Goal: Communication & Community: Ask a question

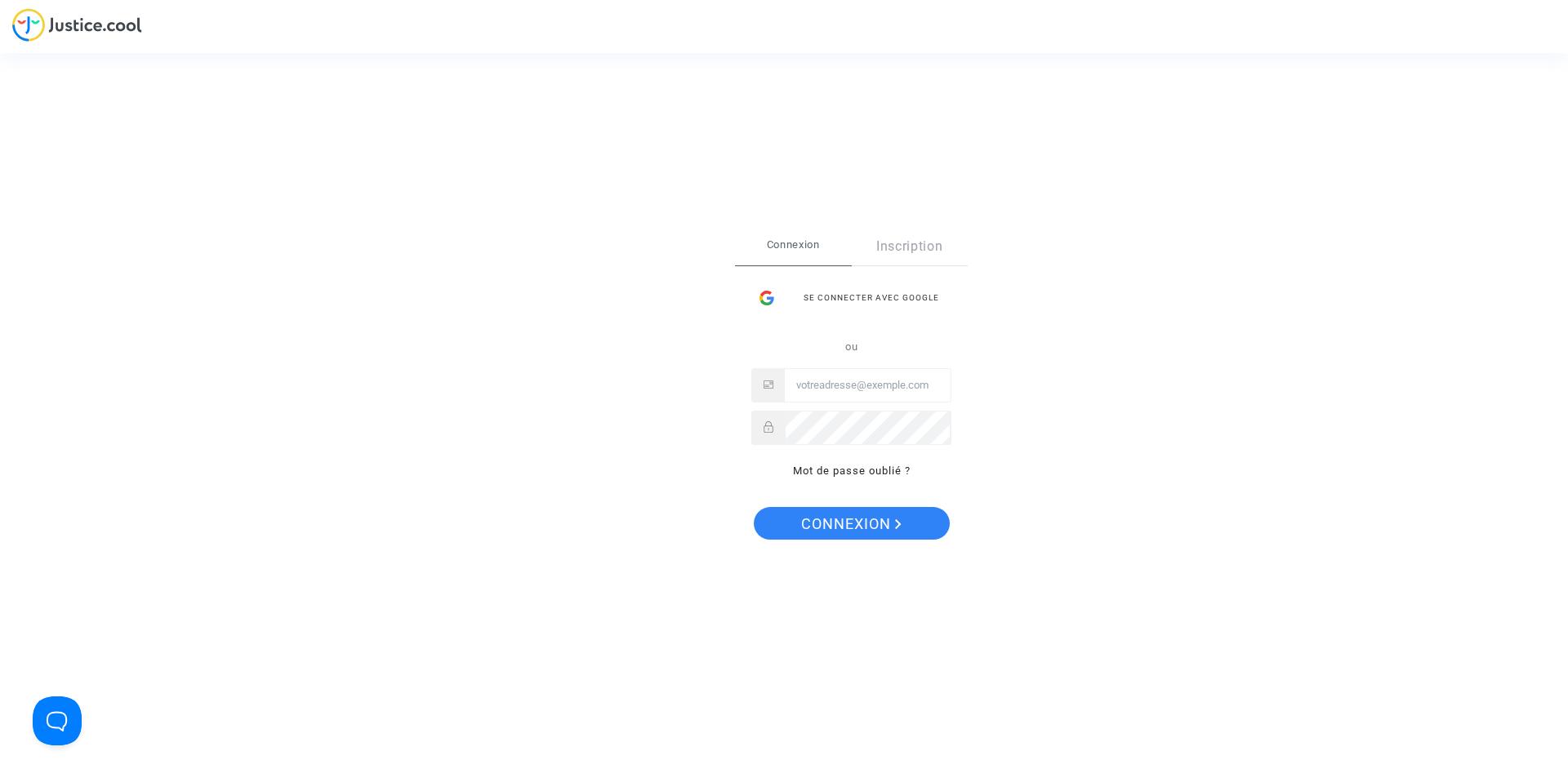
click at [857, 392] on input "Email" at bounding box center [868, 384] width 166 height 32
type input "val.dac@live.fr"
click at [754, 507] on button "Connexion" at bounding box center [851, 523] width 196 height 32
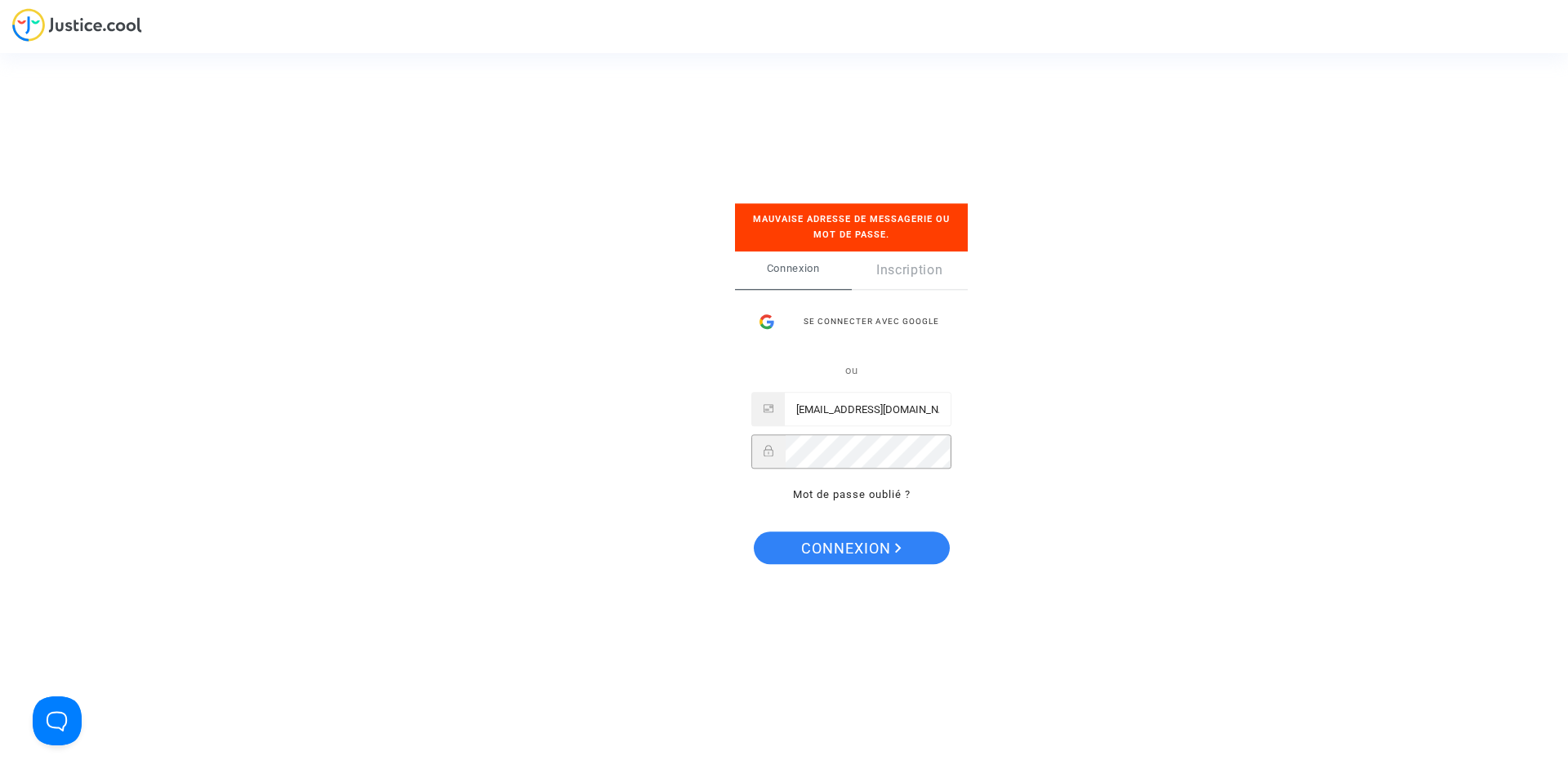
click at [714, 446] on div "Se connecter Mauvaise adresse de messagerie ou mot de passe. Connexion Inscript…" at bounding box center [783, 389] width 163 height 437
click at [754, 531] on button "Connexion" at bounding box center [851, 547] width 196 height 32
click at [879, 549] on span "Connexion" at bounding box center [850, 548] width 101 height 34
click at [756, 455] on div at bounding box center [850, 452] width 200 height 34
click at [754, 531] on button "Connexion" at bounding box center [851, 547] width 196 height 32
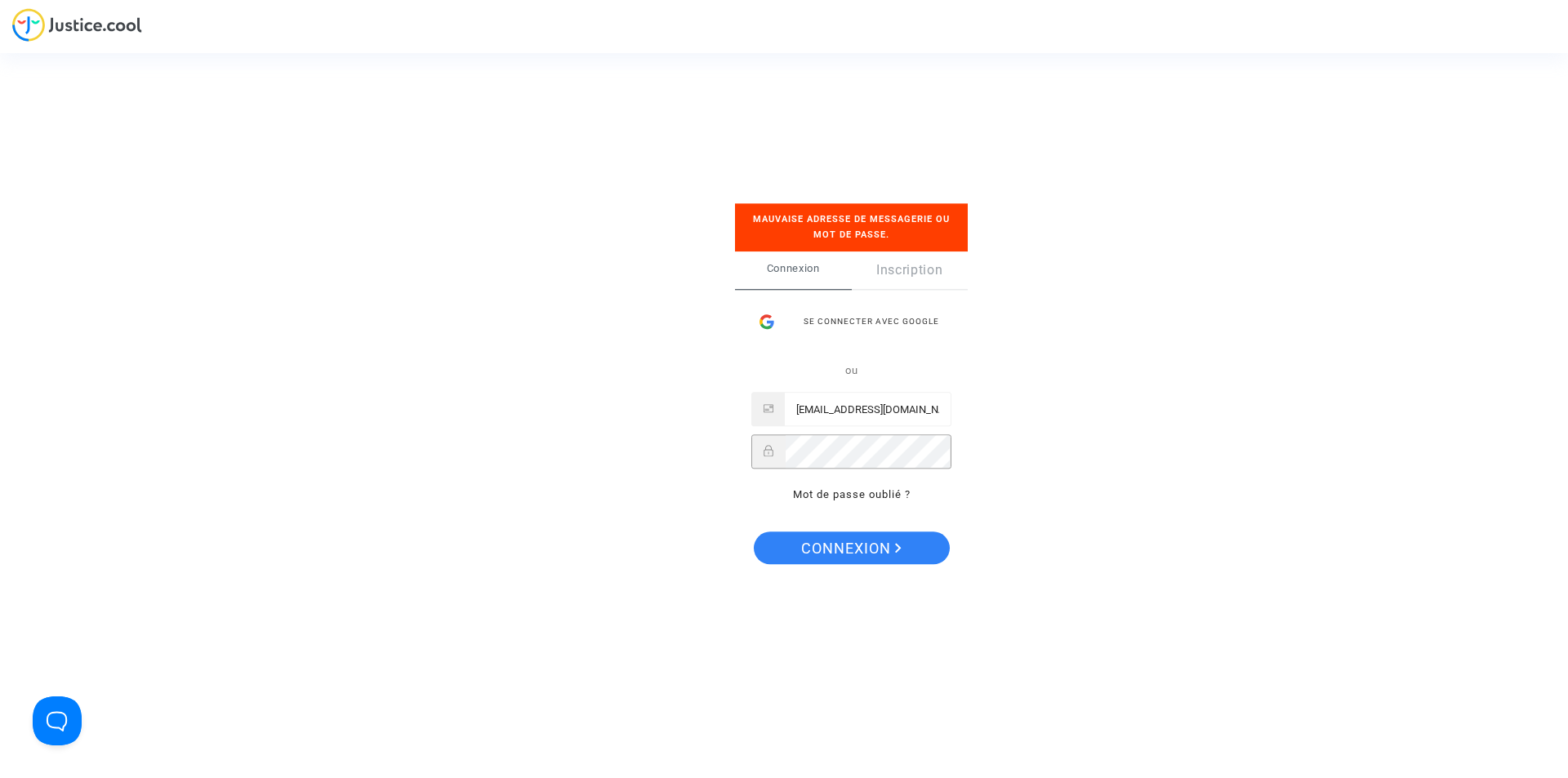
click at [754, 531] on button "Connexion" at bounding box center [851, 547] width 196 height 32
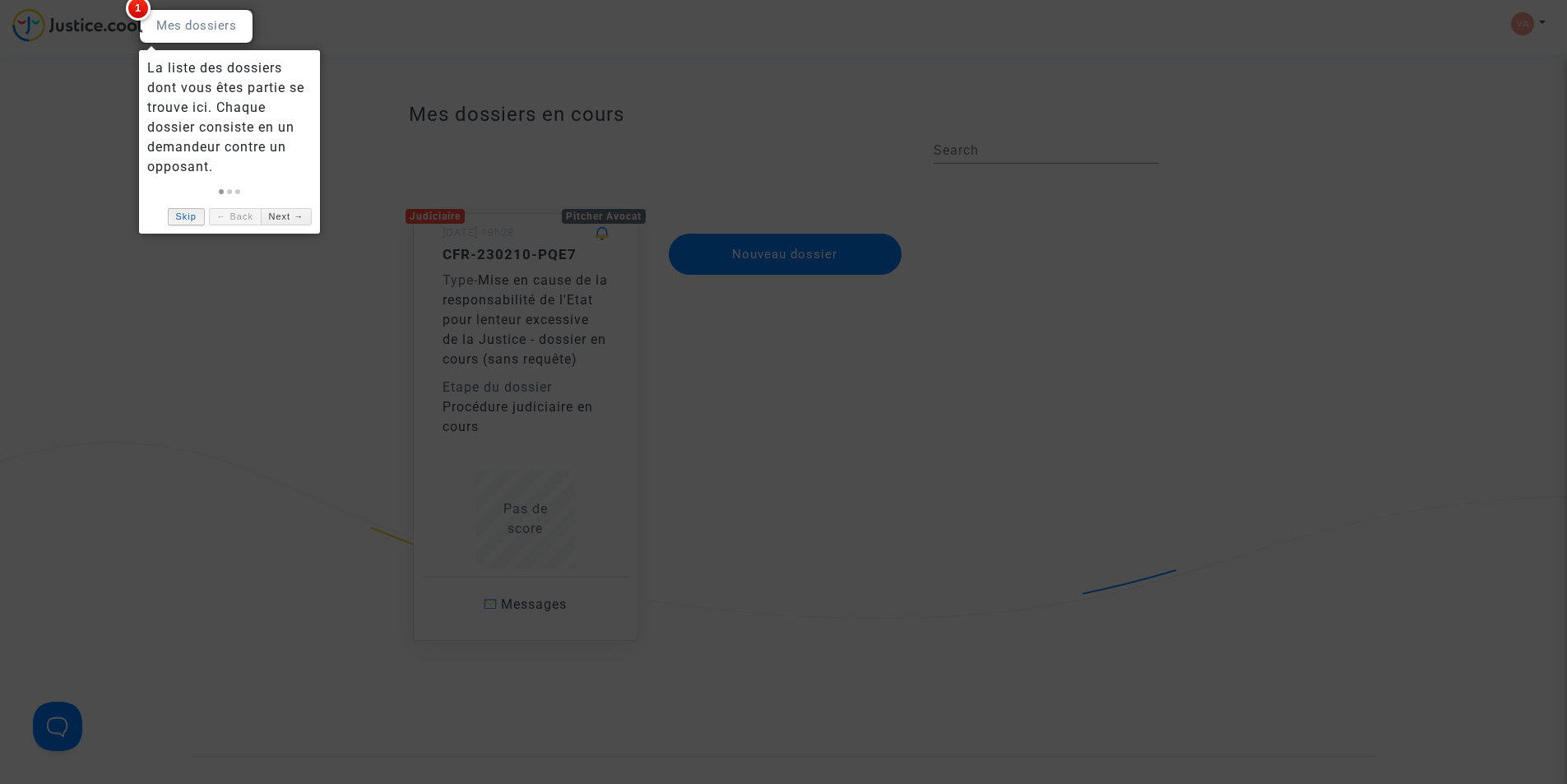
click at [196, 214] on link "Skip" at bounding box center [187, 216] width 37 height 18
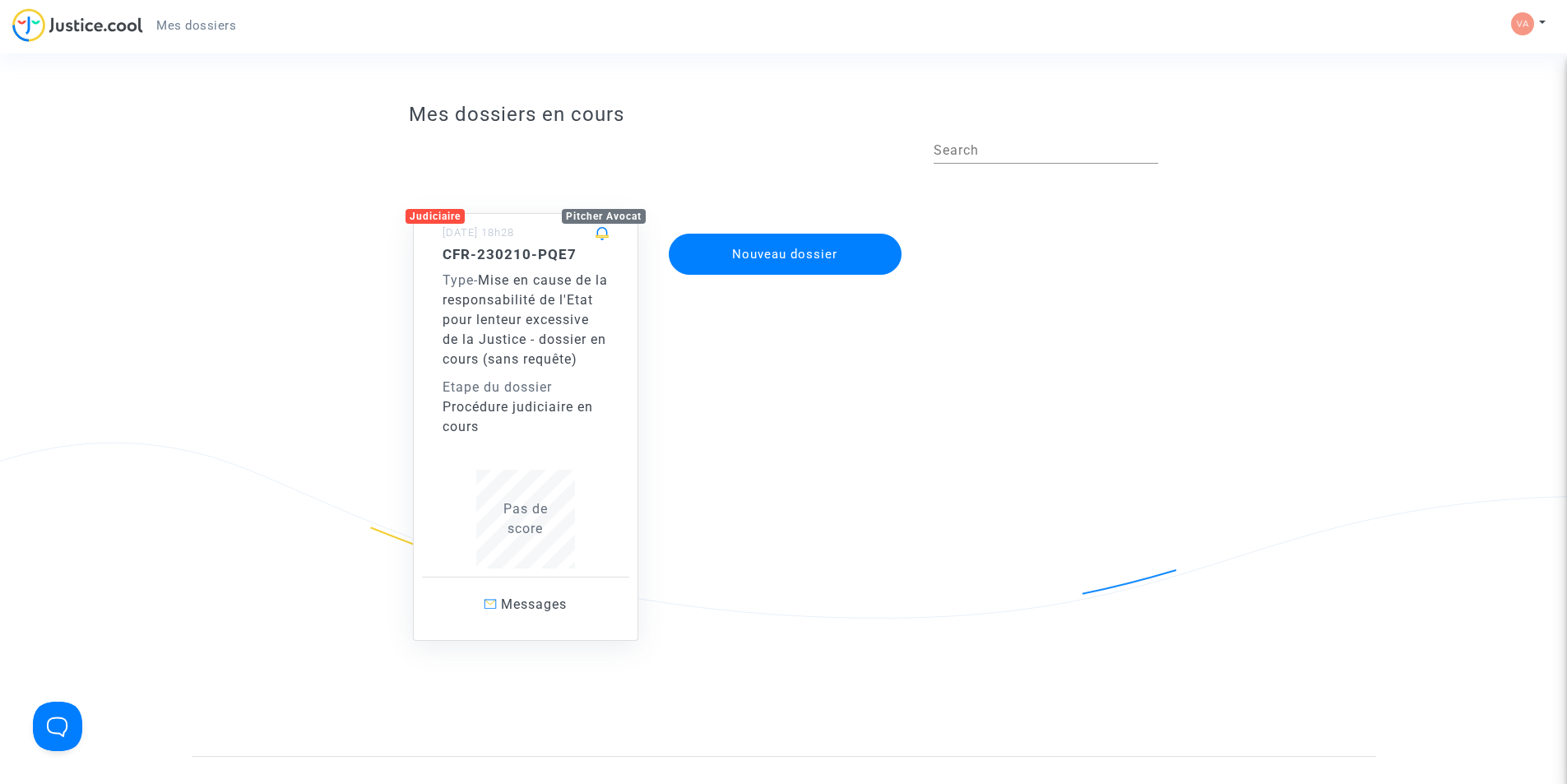
click at [522, 294] on span "Mise en cause de la responsabilité de l'Etat pour lenteur excessive de la Justi…" at bounding box center [525, 320] width 165 height 95
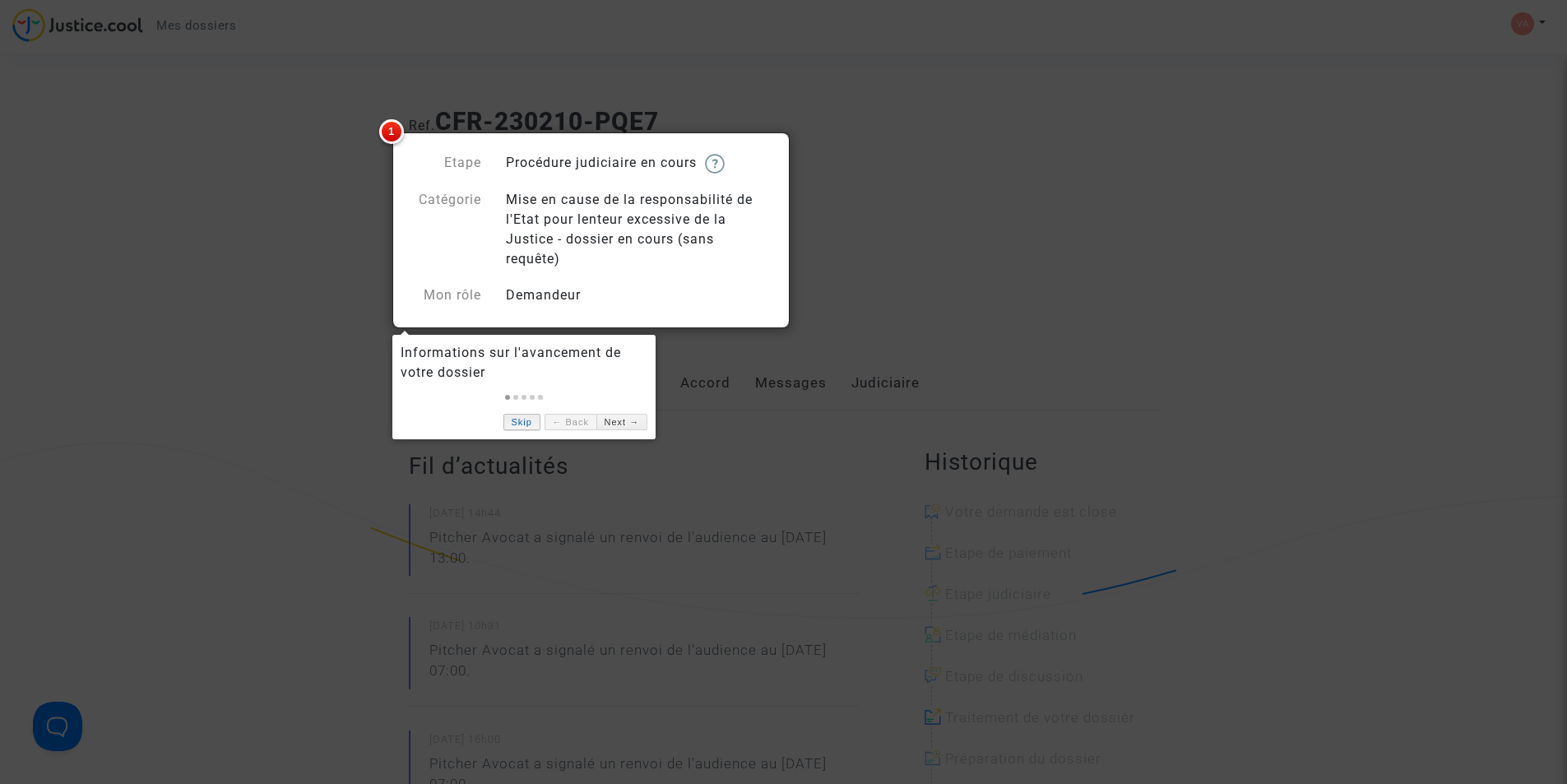
click at [518, 426] on link "Skip" at bounding box center [522, 422] width 37 height 18
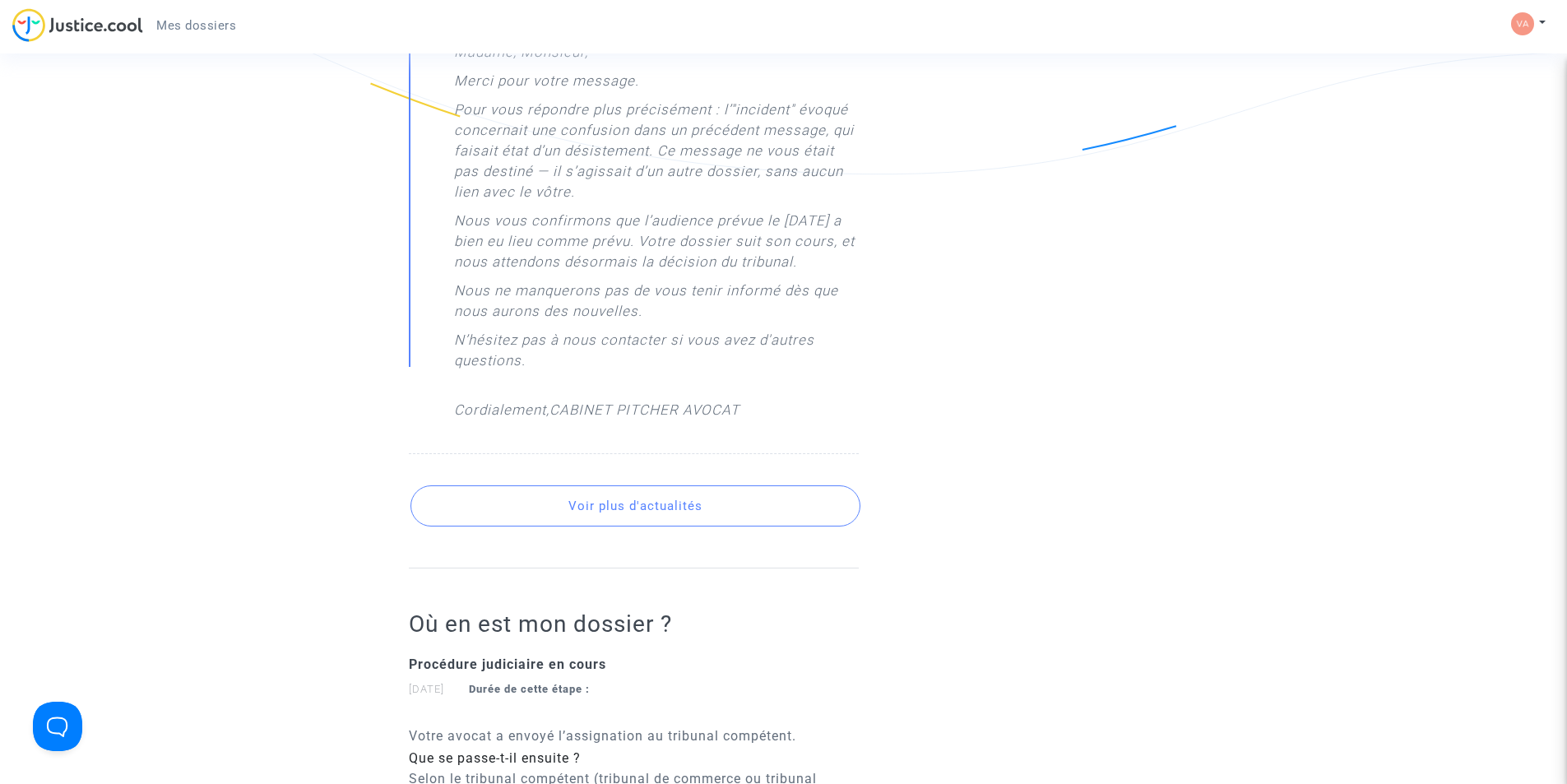
scroll to position [1234, 0]
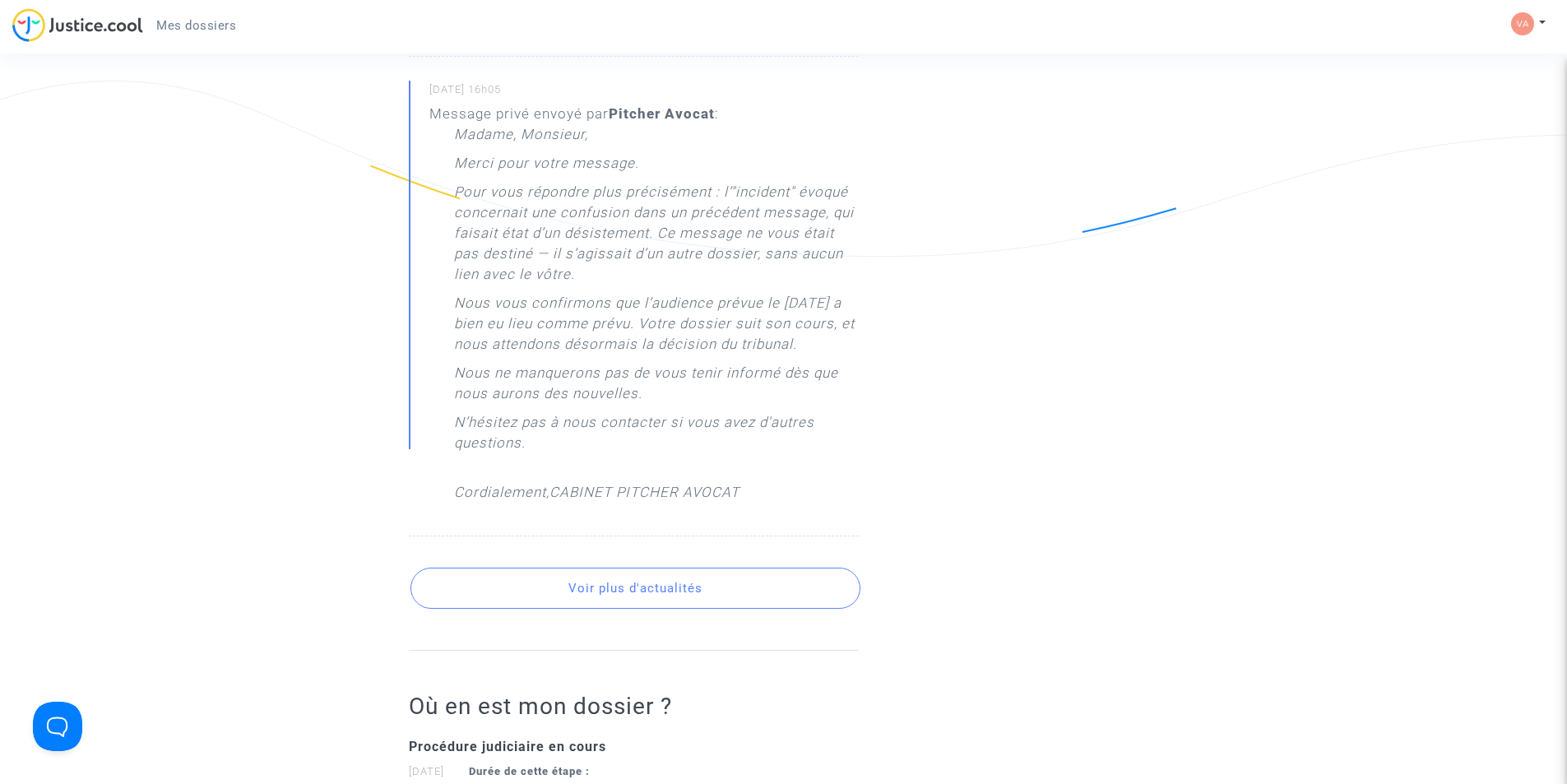
click at [643, 608] on button "Voir plus d'actualités" at bounding box center [636, 588] width 450 height 41
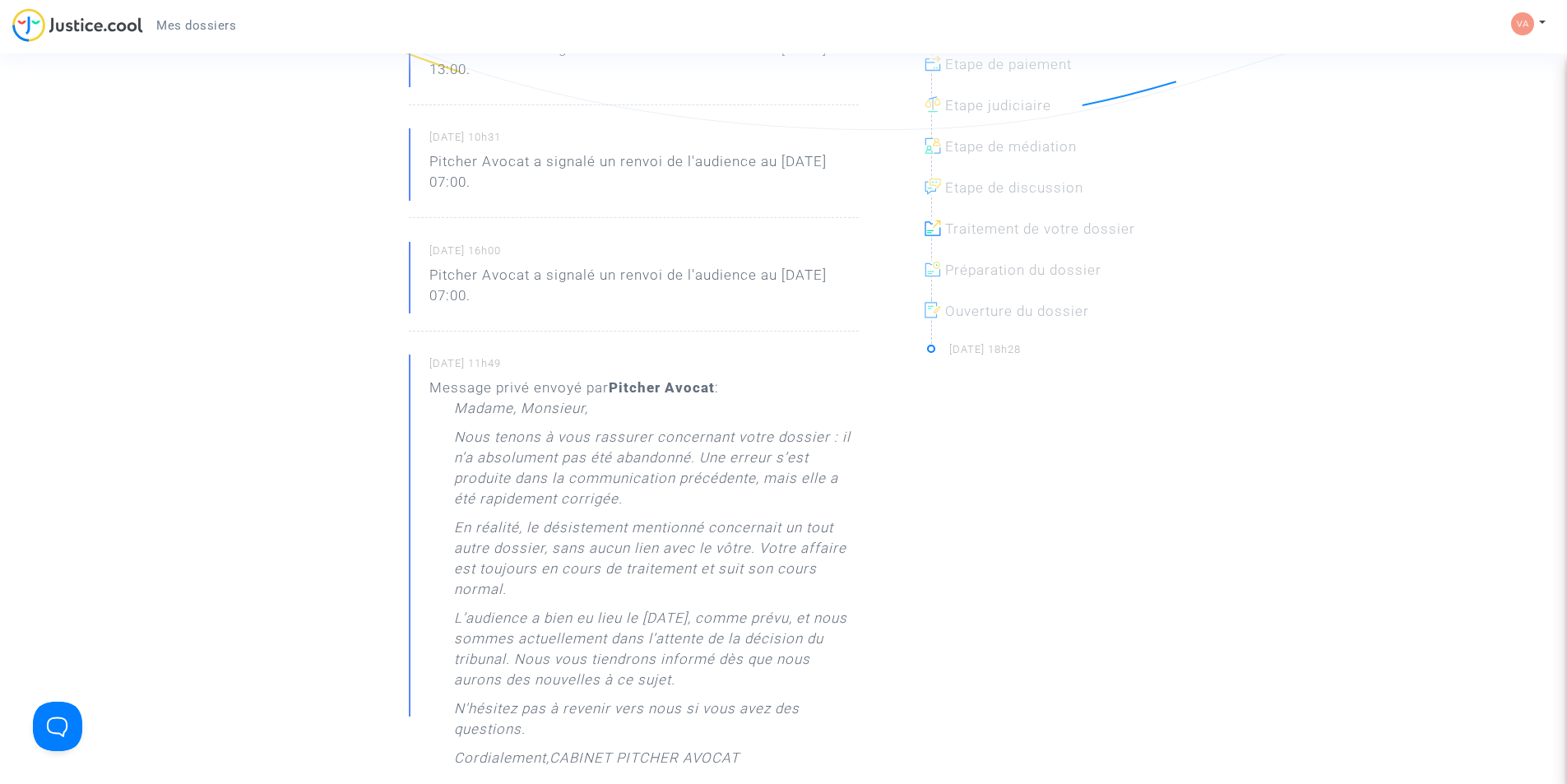
scroll to position [83, 0]
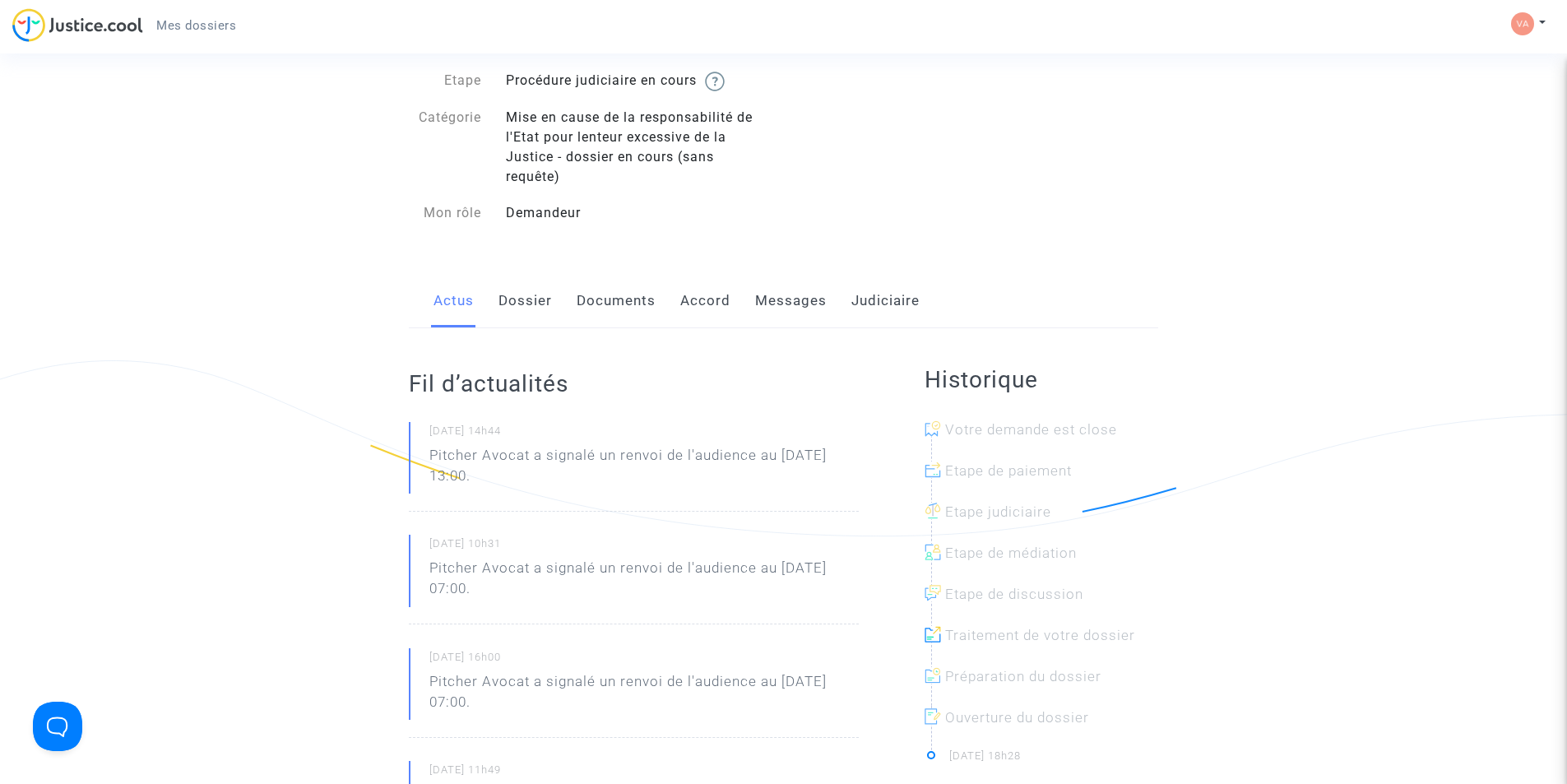
click at [526, 309] on link "Dossier" at bounding box center [525, 301] width 54 height 54
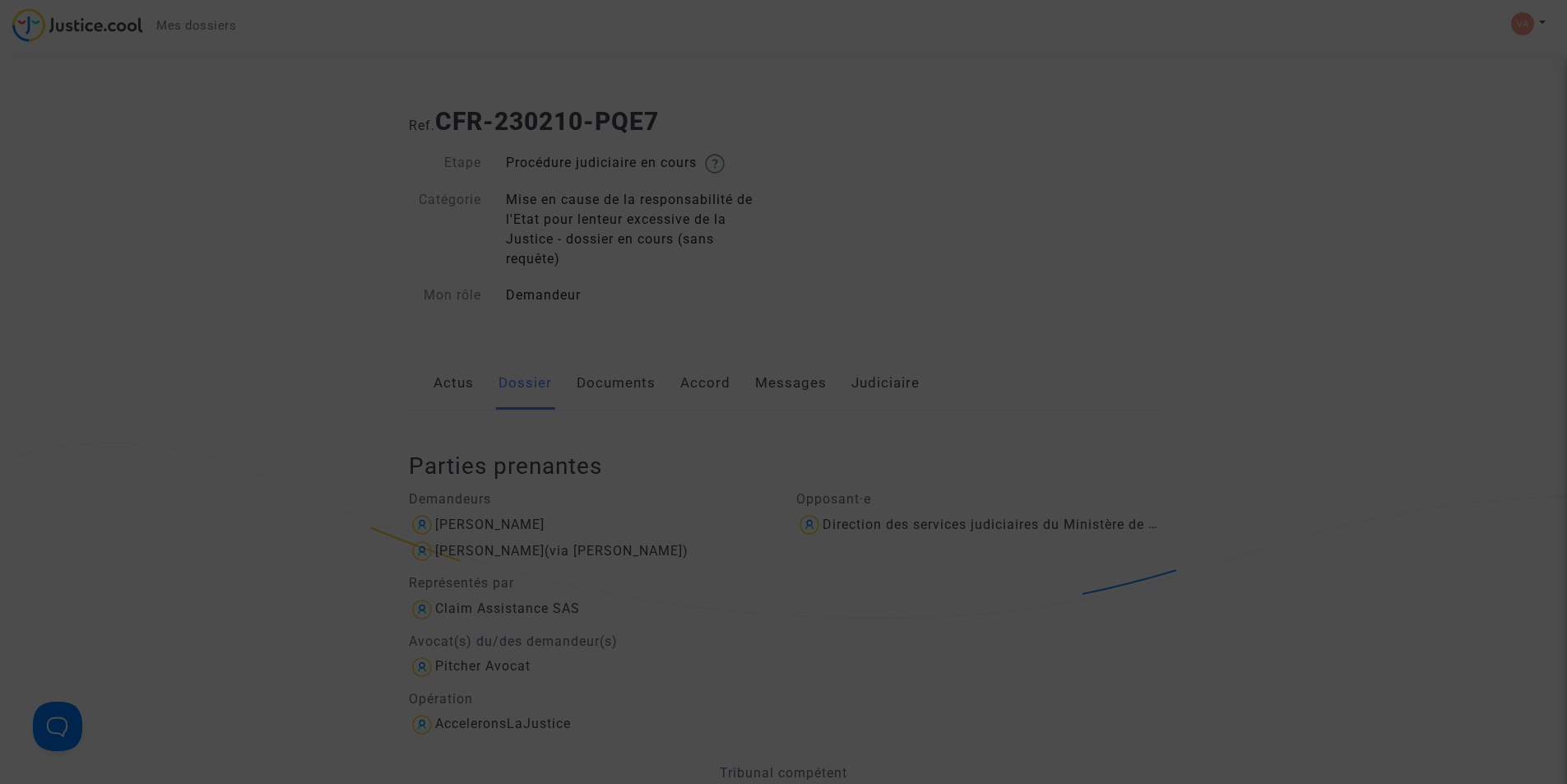
click at [964, 206] on div at bounding box center [784, 392] width 1567 height 784
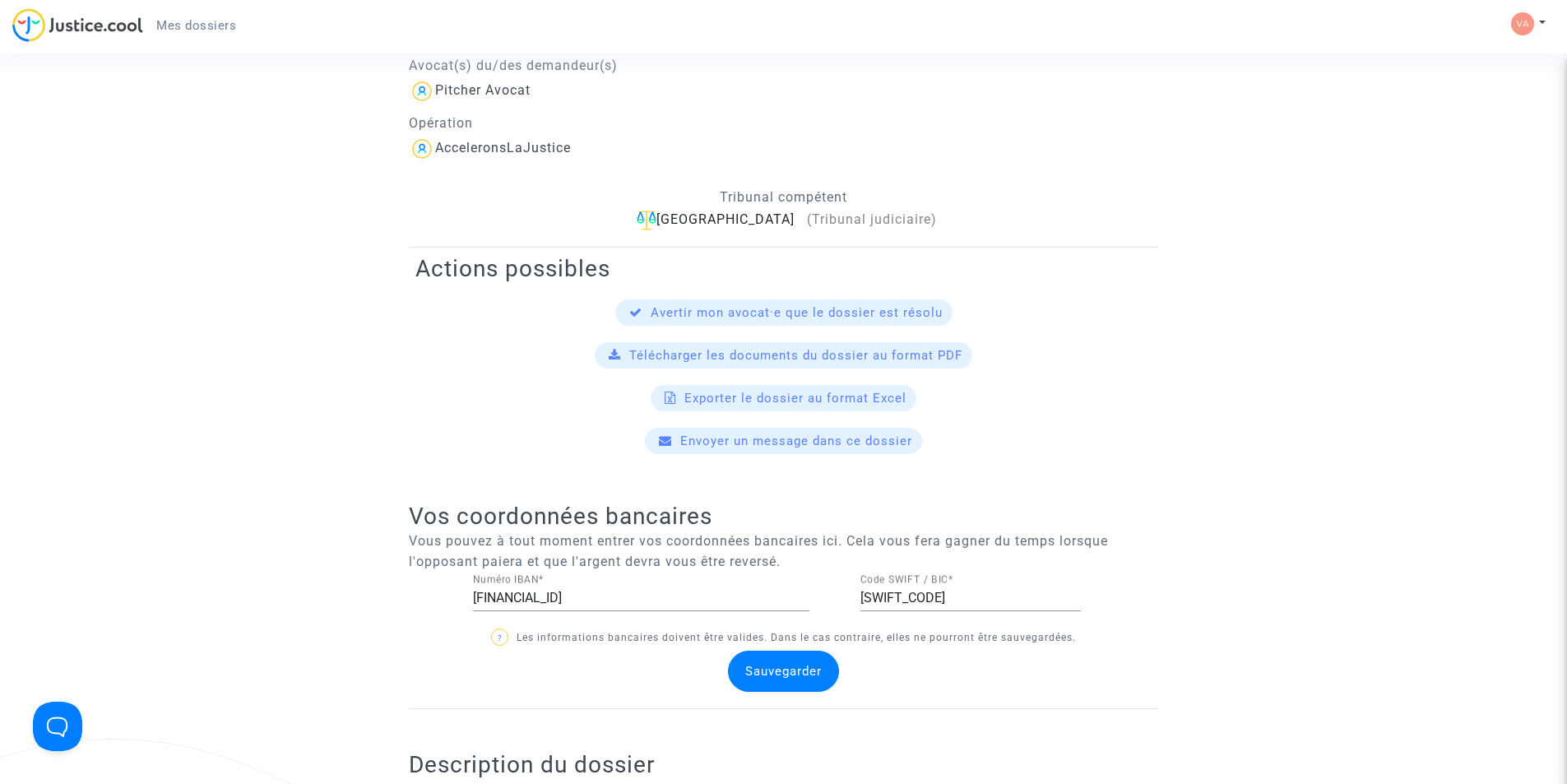
scroll to position [164, 0]
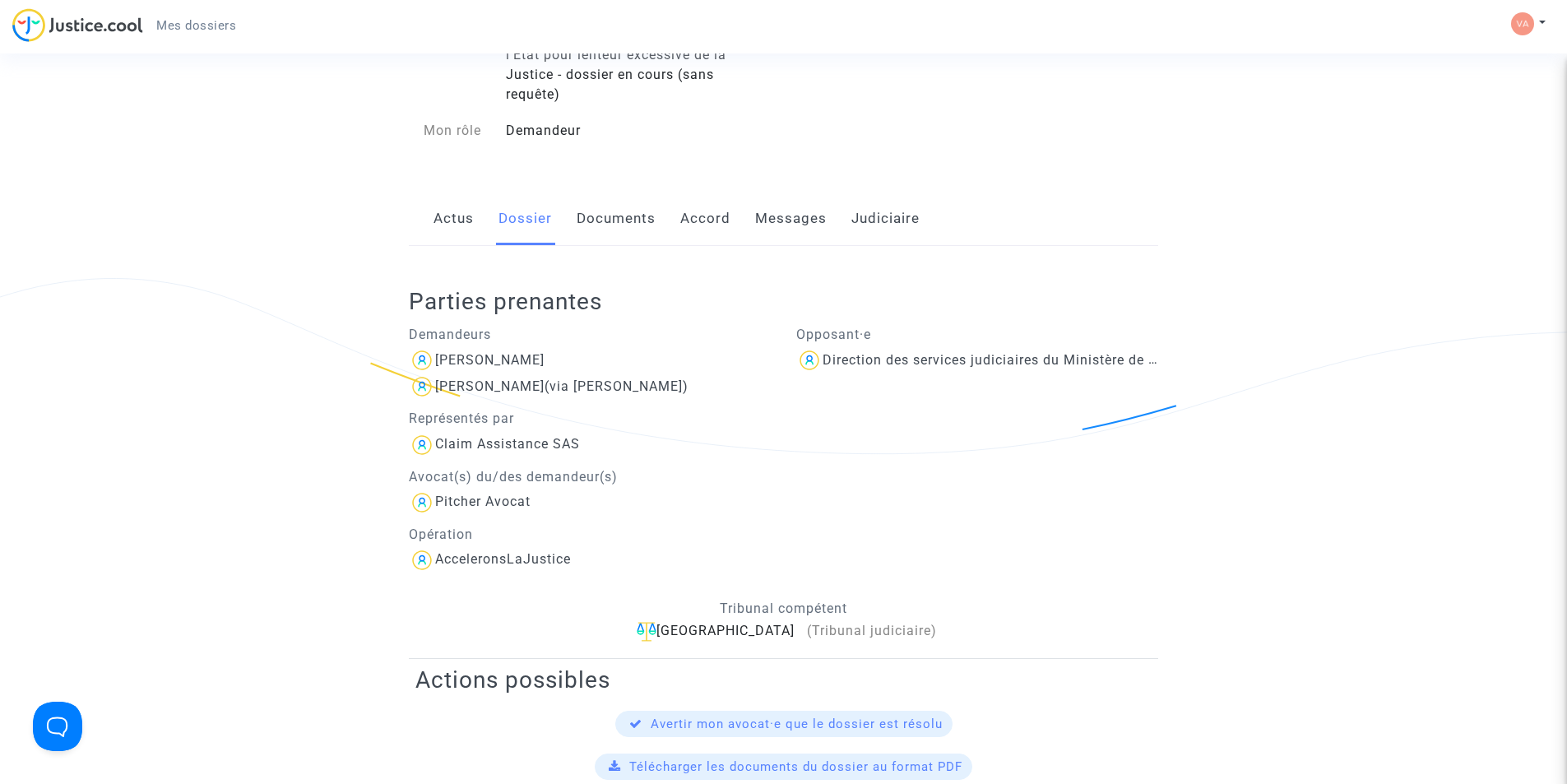
click at [454, 211] on link "Actus" at bounding box center [453, 218] width 40 height 54
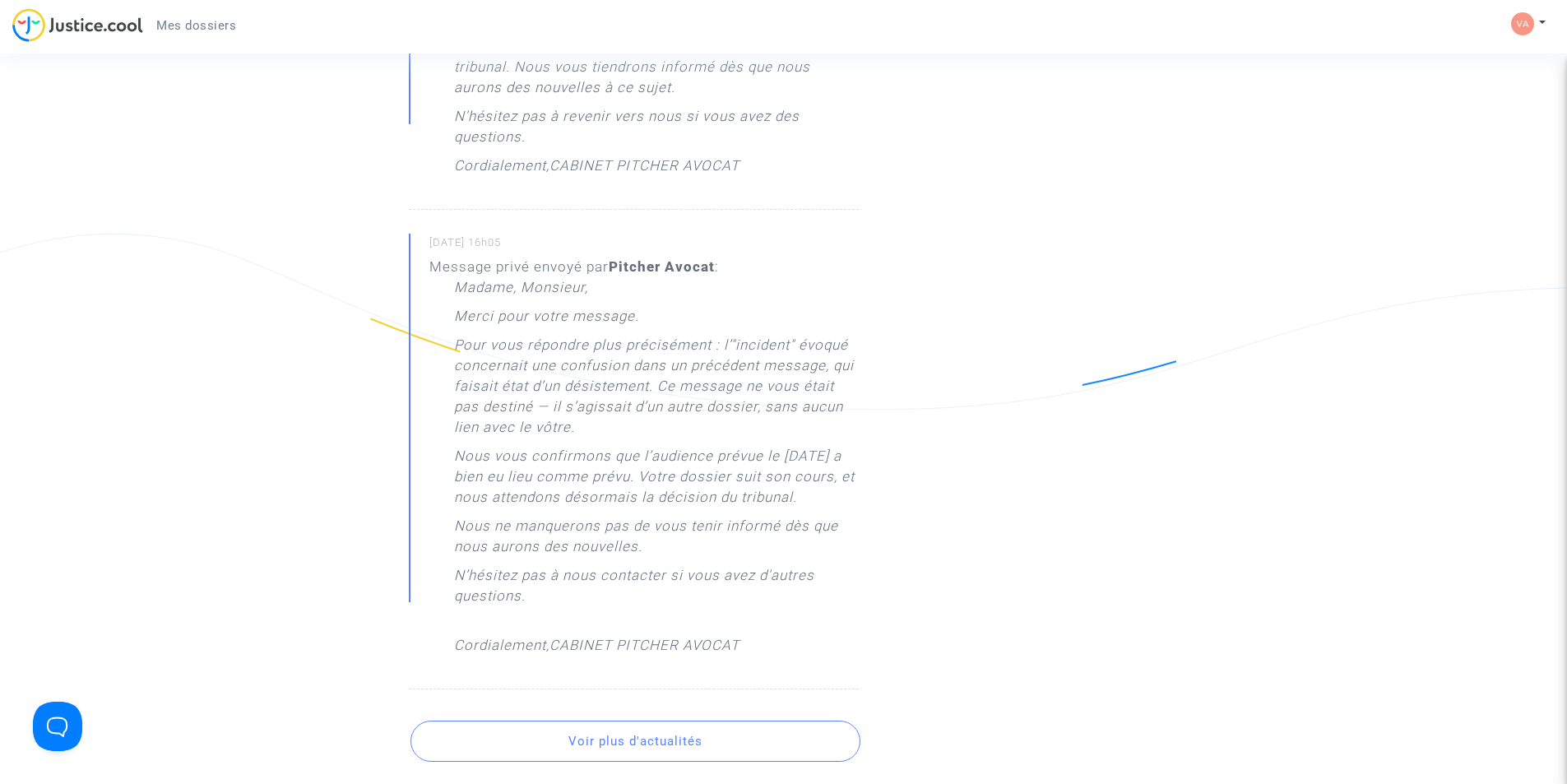
scroll to position [1480, 0]
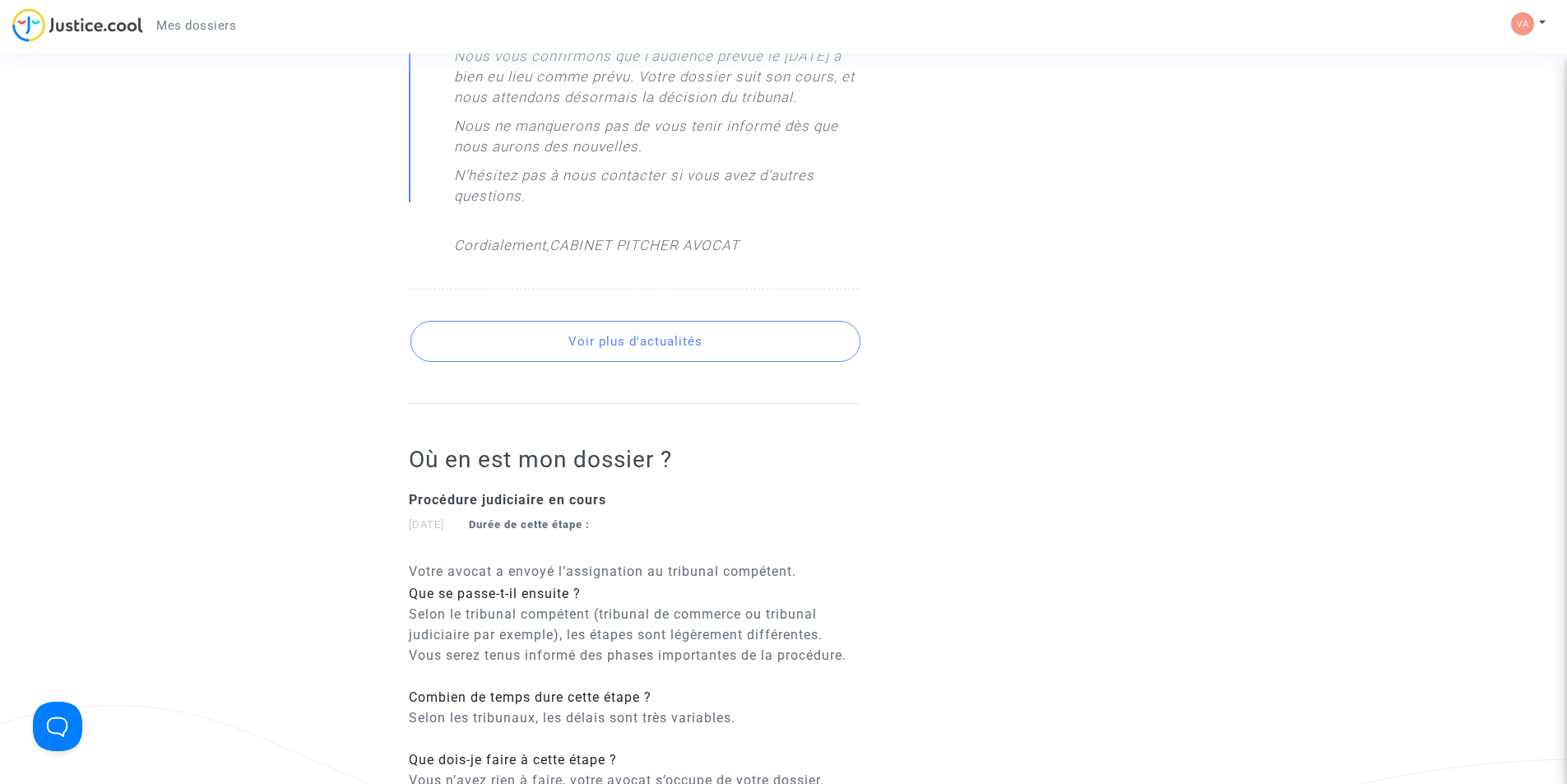
click at [566, 361] on button "Voir plus d'actualités" at bounding box center [636, 341] width 450 height 41
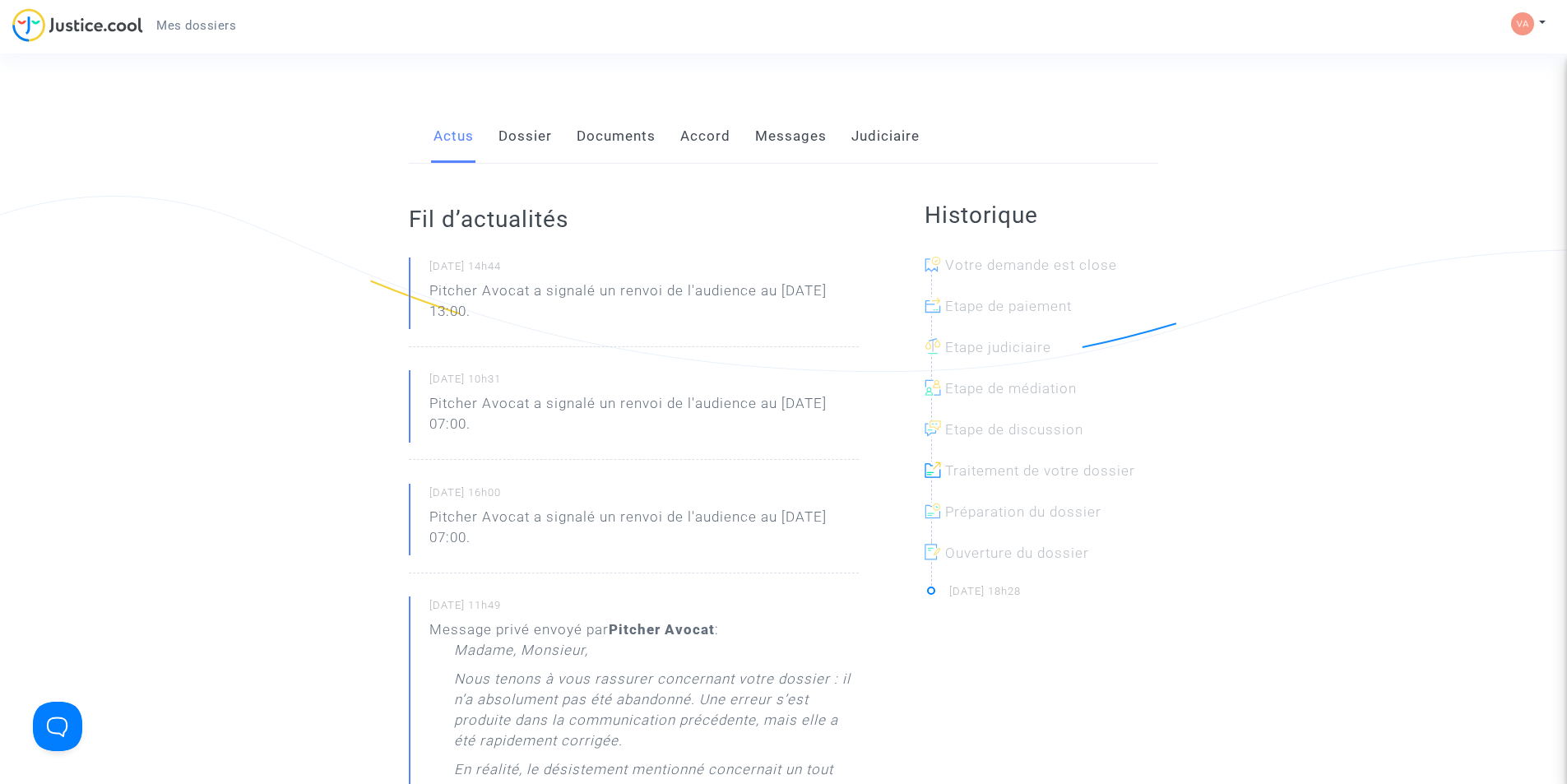
scroll to position [164, 0]
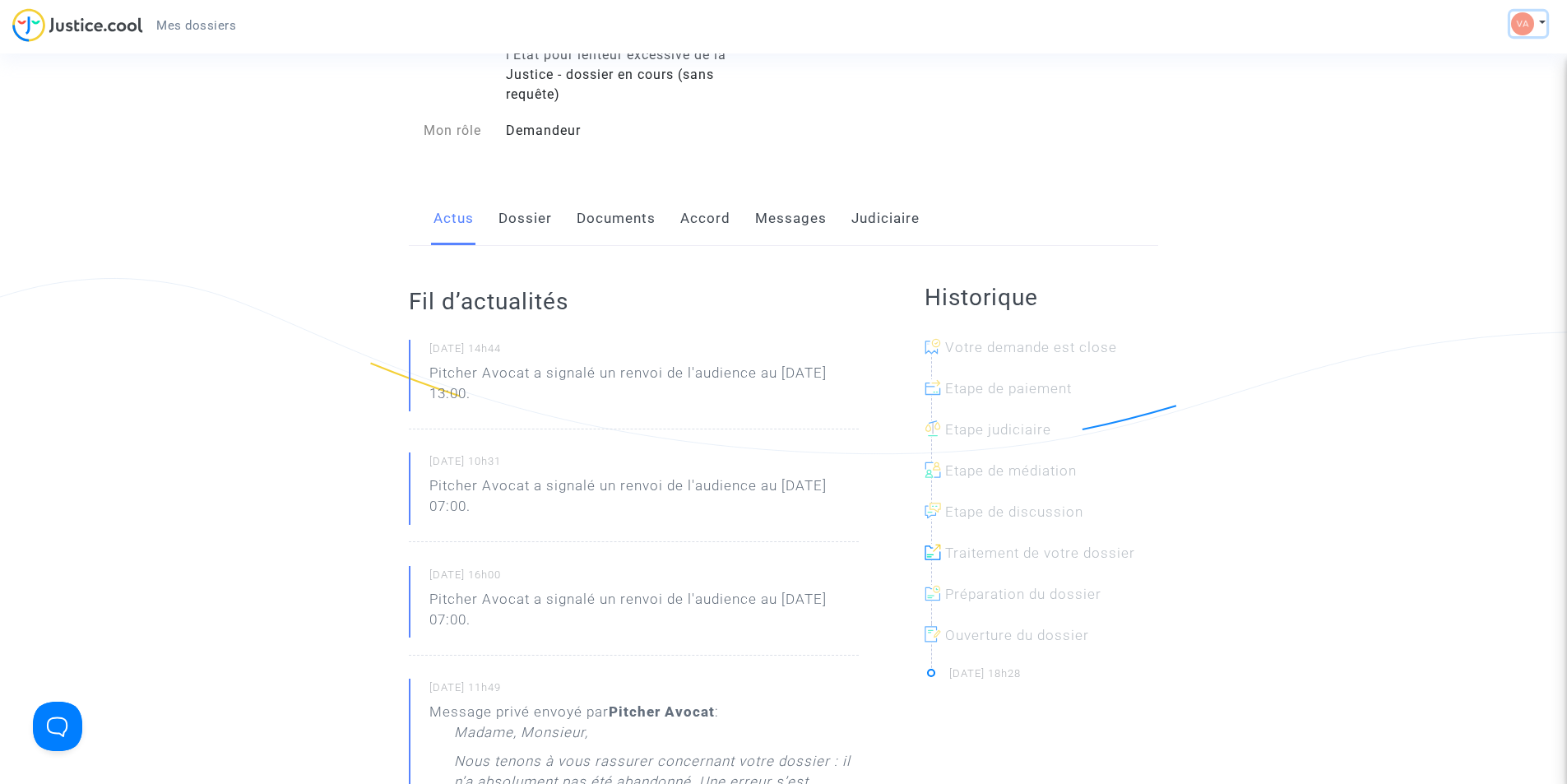
click at [1544, 24] on button at bounding box center [1528, 23] width 36 height 25
click at [908, 151] on div "Ref. CFR-230210-PQE7 Etape Procédure judiciaire en cours Catégorie Mise en caus…" at bounding box center [784, 44] width 774 height 228
click at [769, 216] on link "Messages" at bounding box center [791, 218] width 72 height 54
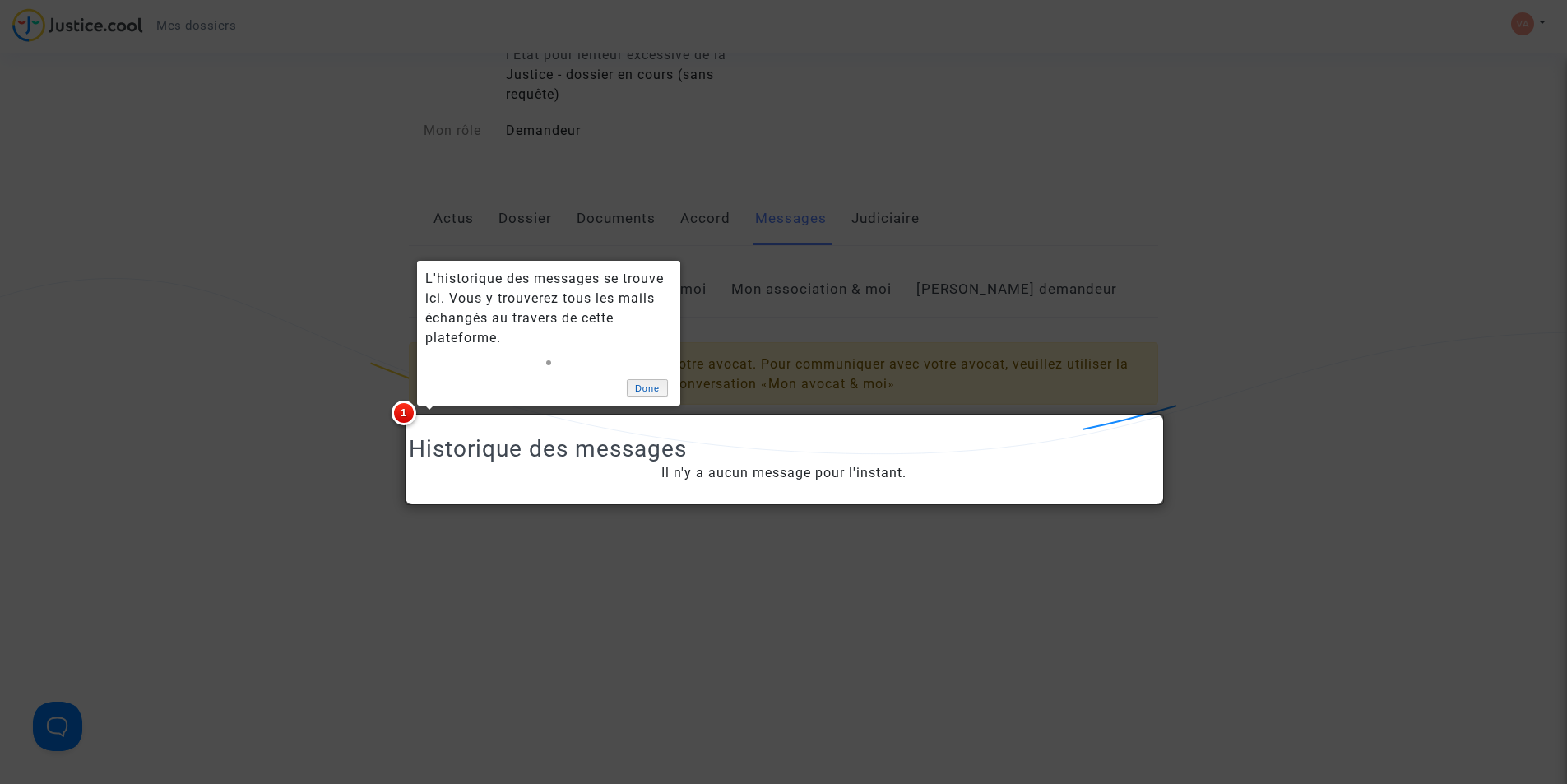
click at [641, 390] on link "Done" at bounding box center [647, 387] width 41 height 18
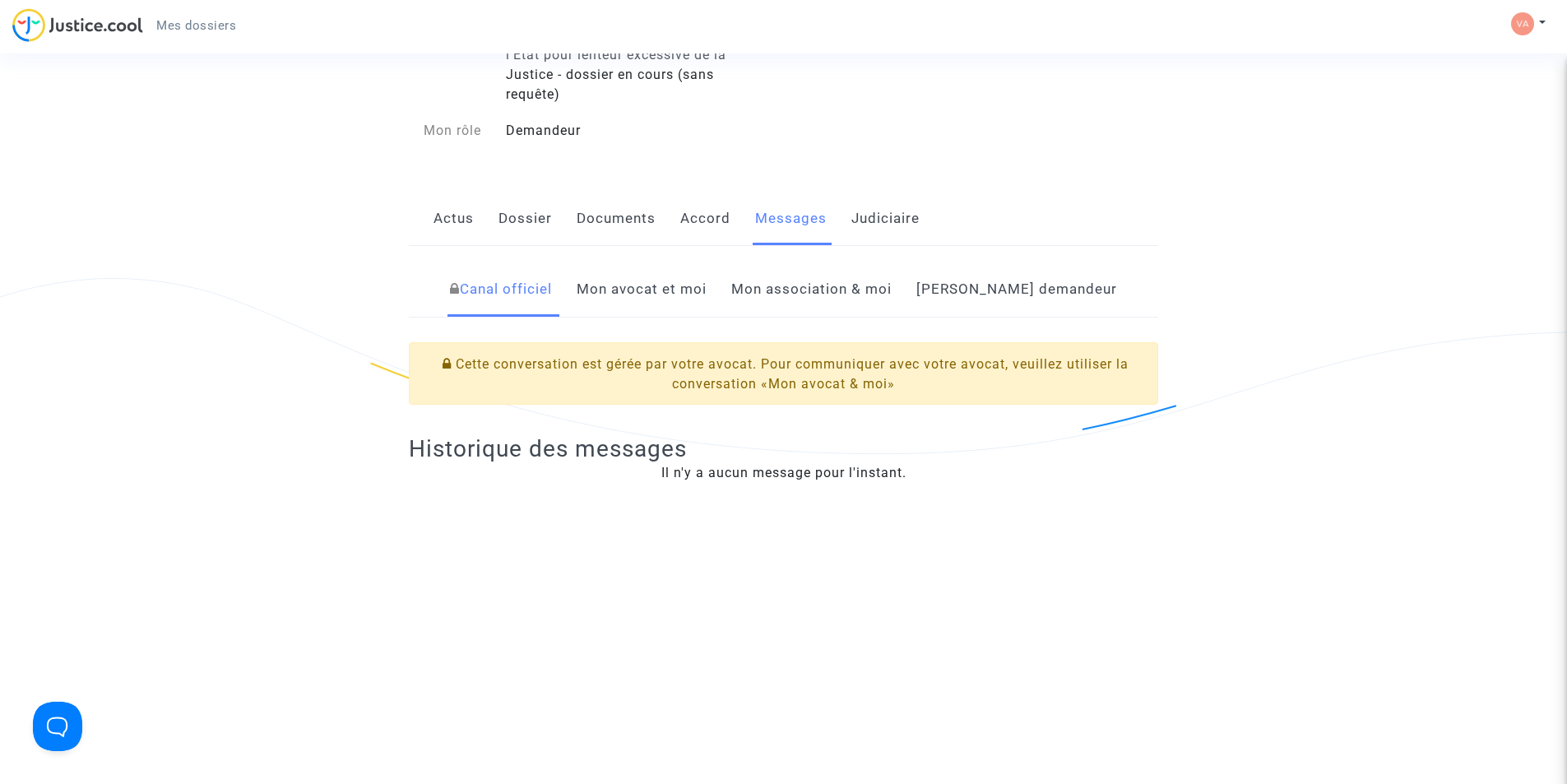
click at [662, 289] on link "Mon avocat et moi" at bounding box center [642, 289] width 130 height 54
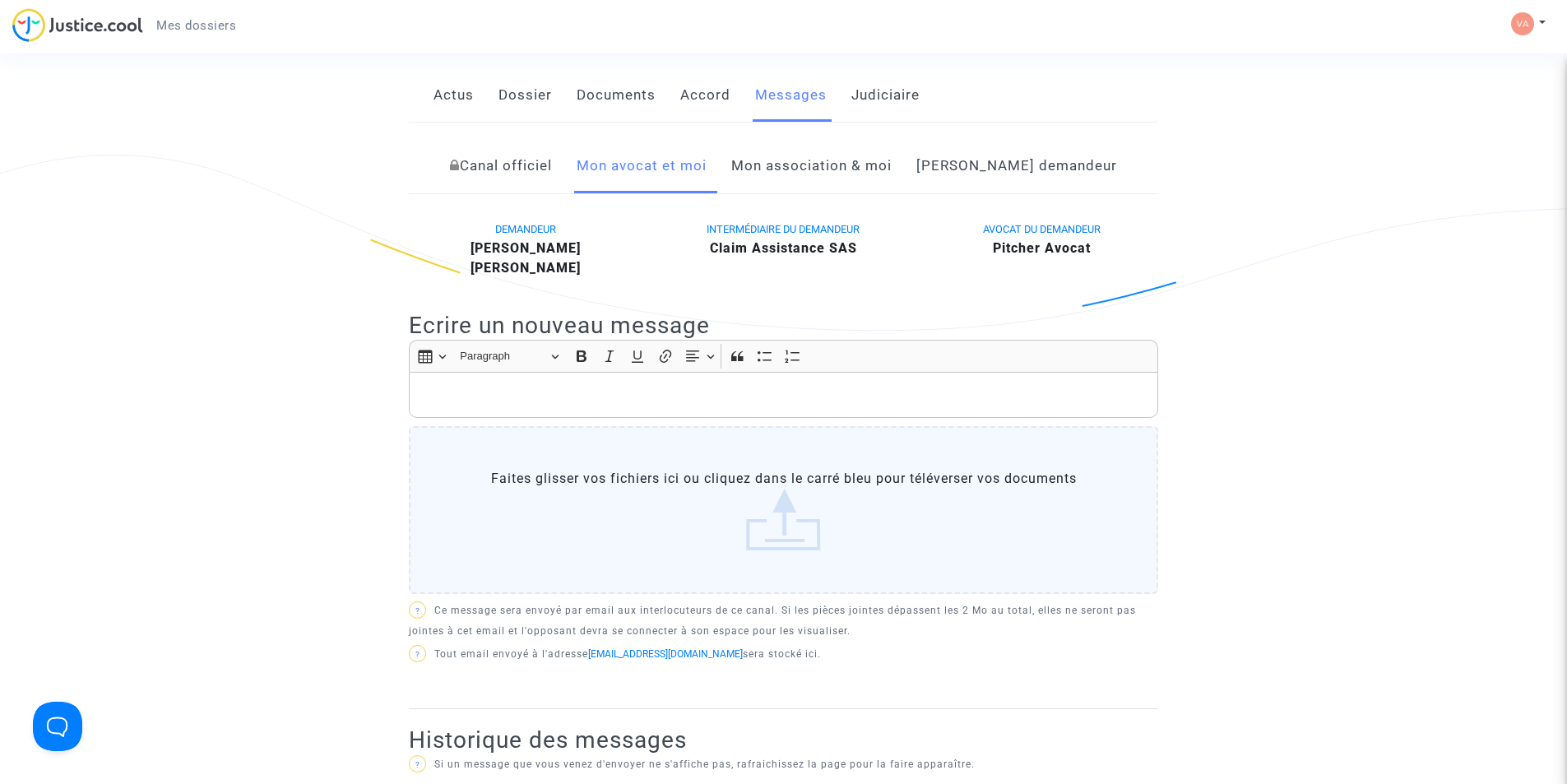
scroll to position [329, 0]
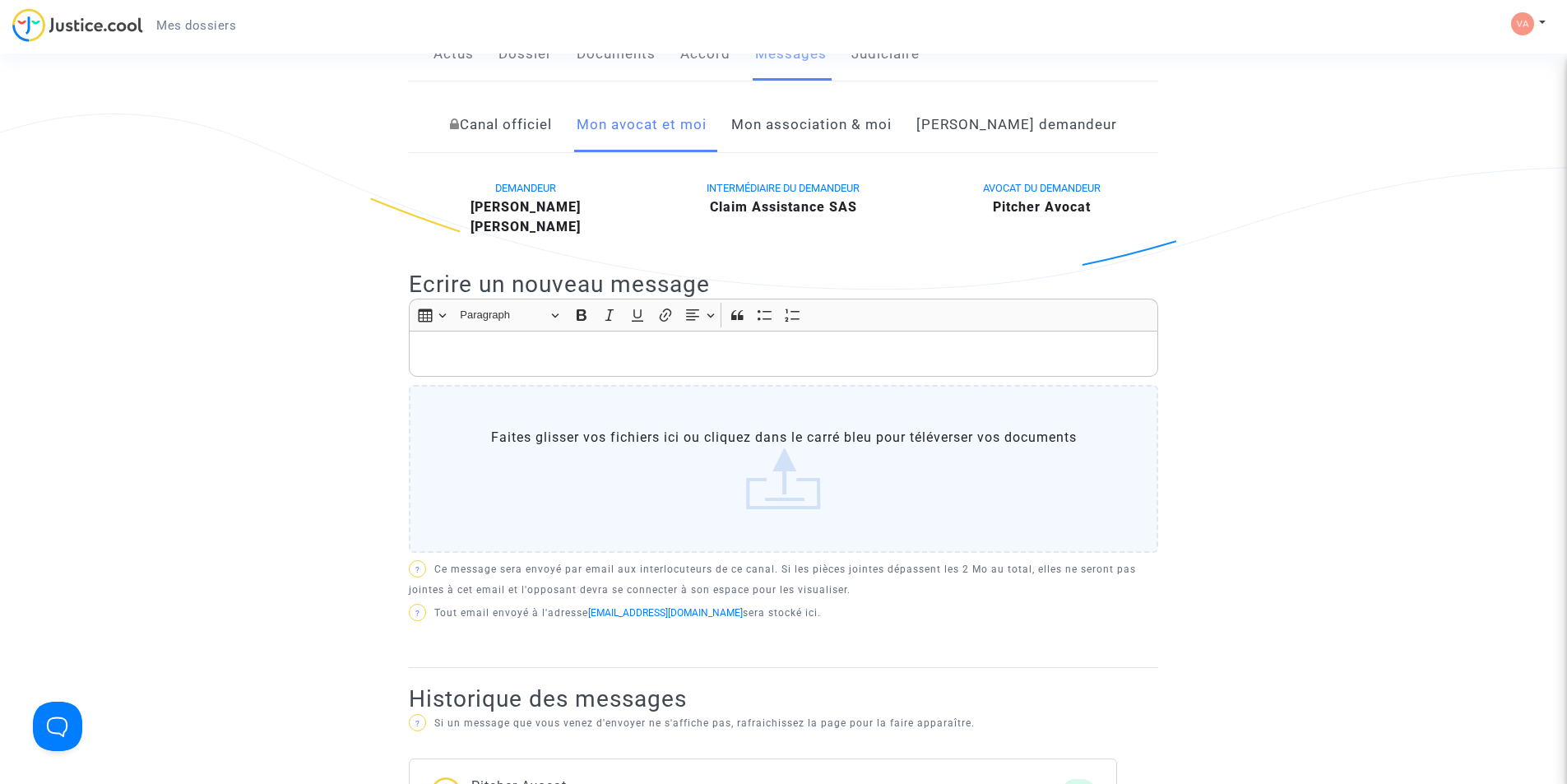
click at [858, 125] on link "Mon association & moi" at bounding box center [811, 124] width 161 height 54
click at [706, 124] on link "Mon avocat et moi" at bounding box center [642, 124] width 130 height 54
click at [993, 133] on link "[PERSON_NAME] demandeur" at bounding box center [1017, 124] width 201 height 54
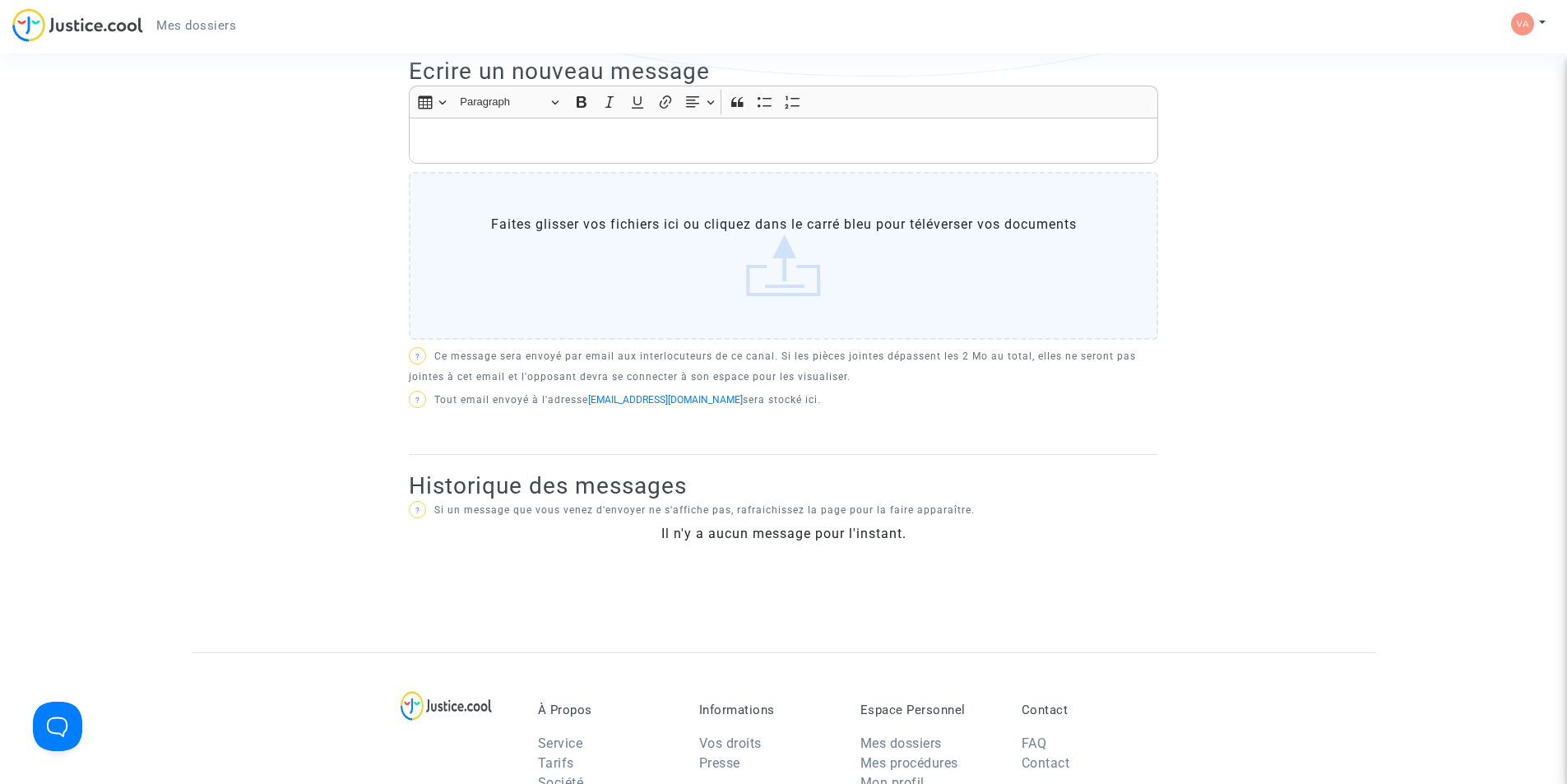
scroll to position [247, 0]
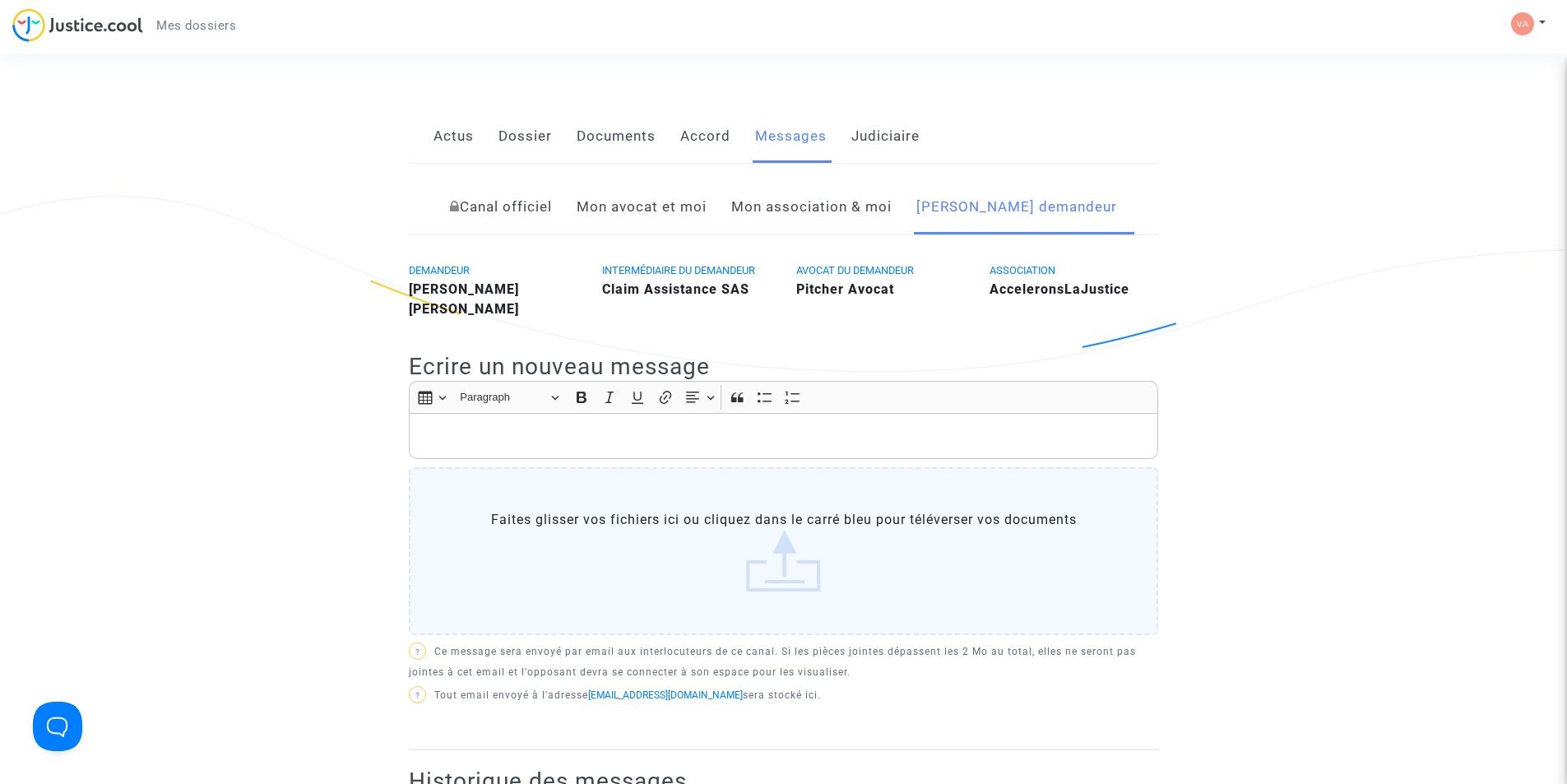
click at [665, 210] on link "Mon avocat et moi" at bounding box center [642, 207] width 130 height 54
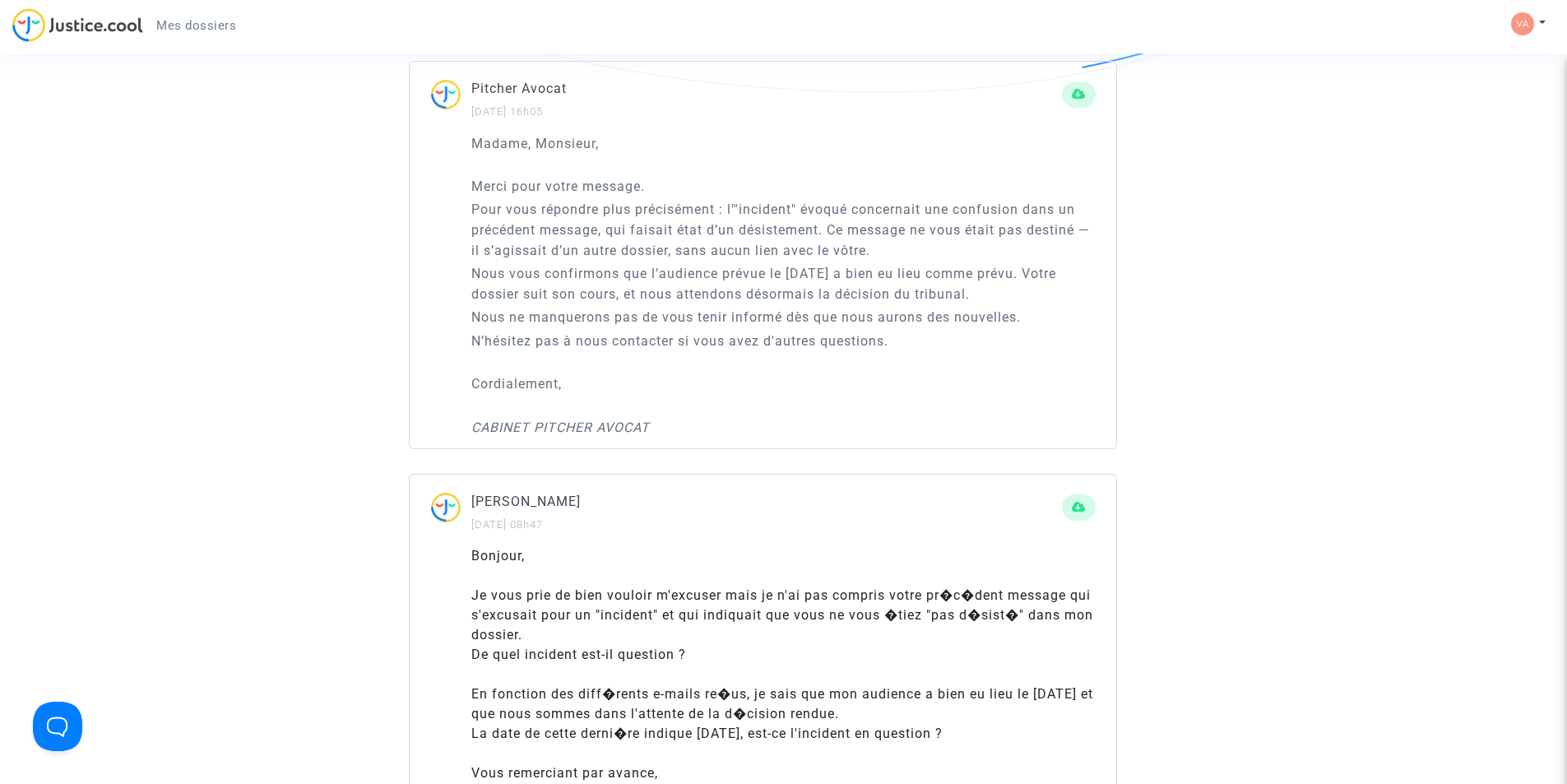
scroll to position [1727, 0]
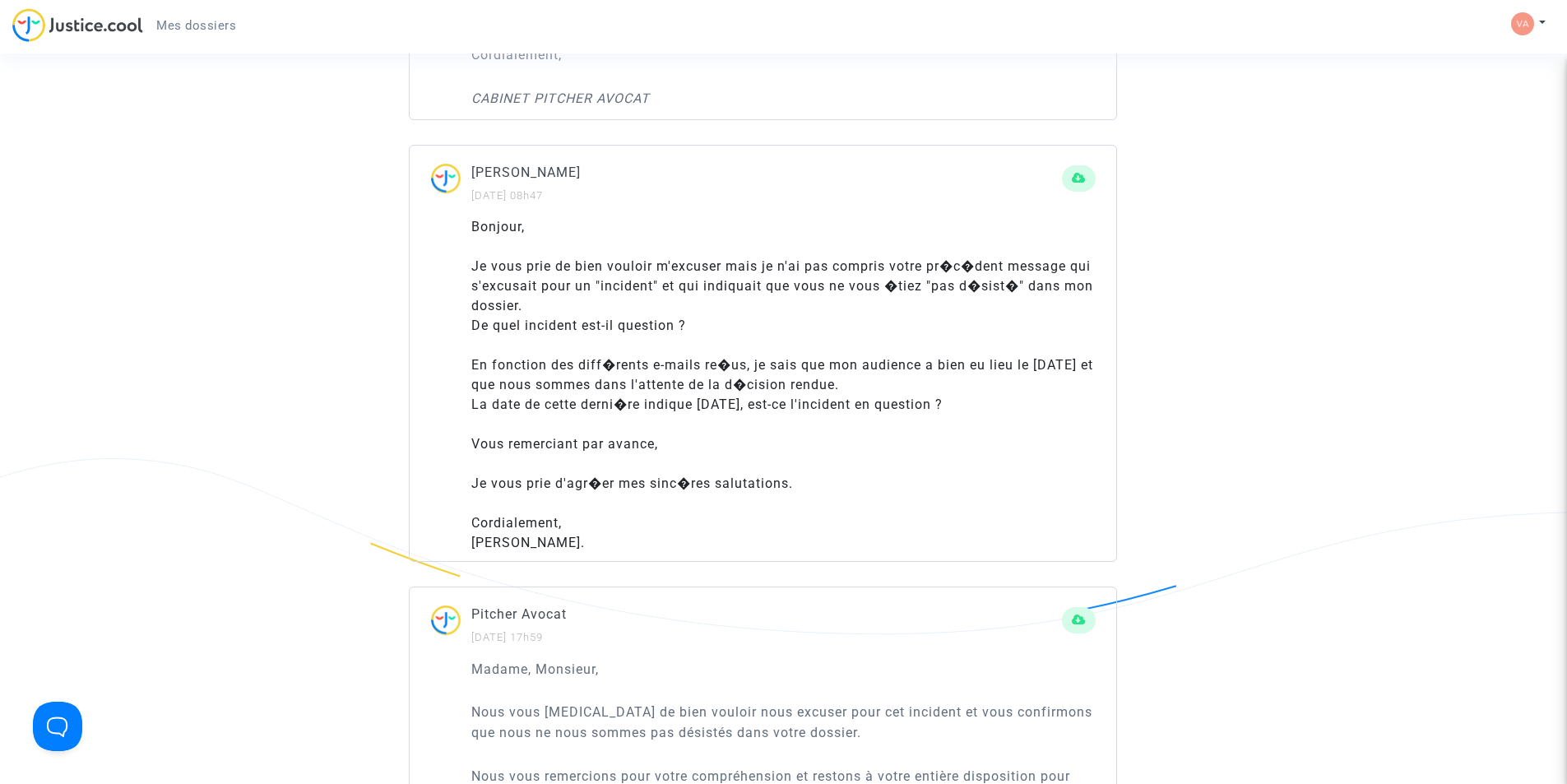
drag, startPoint x: 474, startPoint y: 518, endPoint x: 593, endPoint y: 540, distance: 121.0
click at [593, 540] on div "Bonjour, Je vous prie de bien vouloir m'excuser mais je n'ai pas compris votre …" at bounding box center [784, 385] width 625 height 335
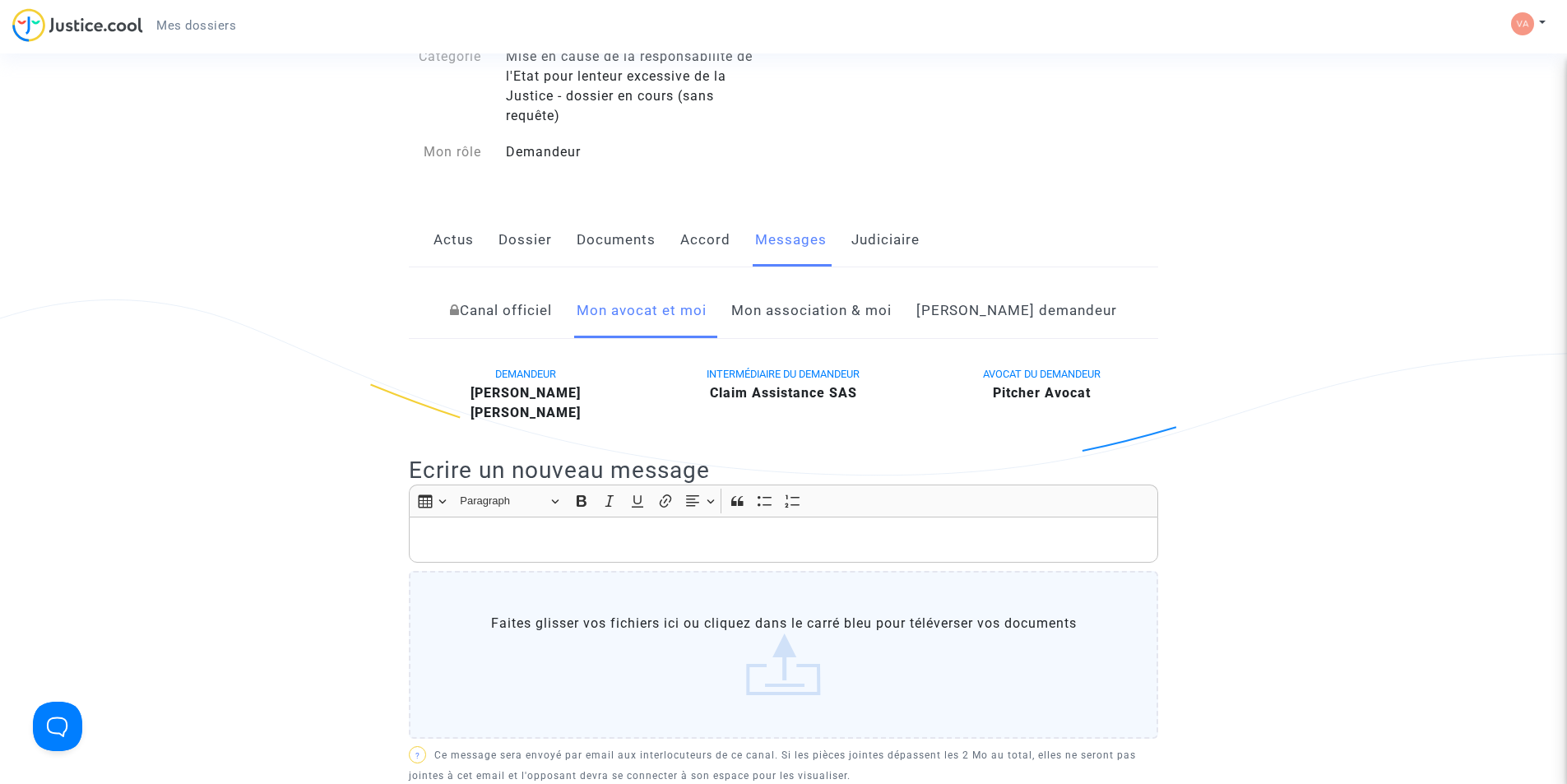
scroll to position [83, 0]
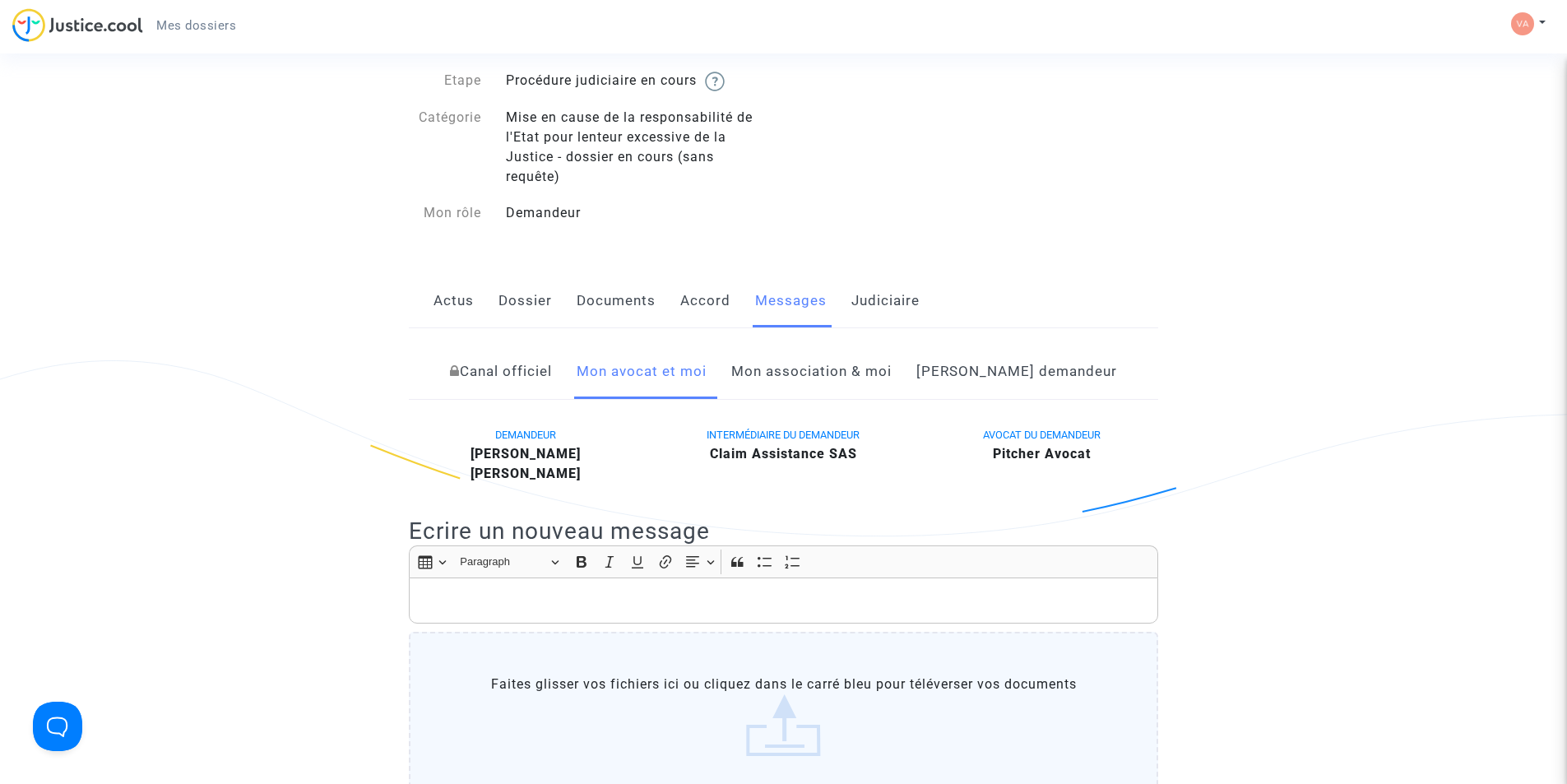
click at [593, 587] on div "Rich Text Editor, main" at bounding box center [784, 600] width 749 height 46
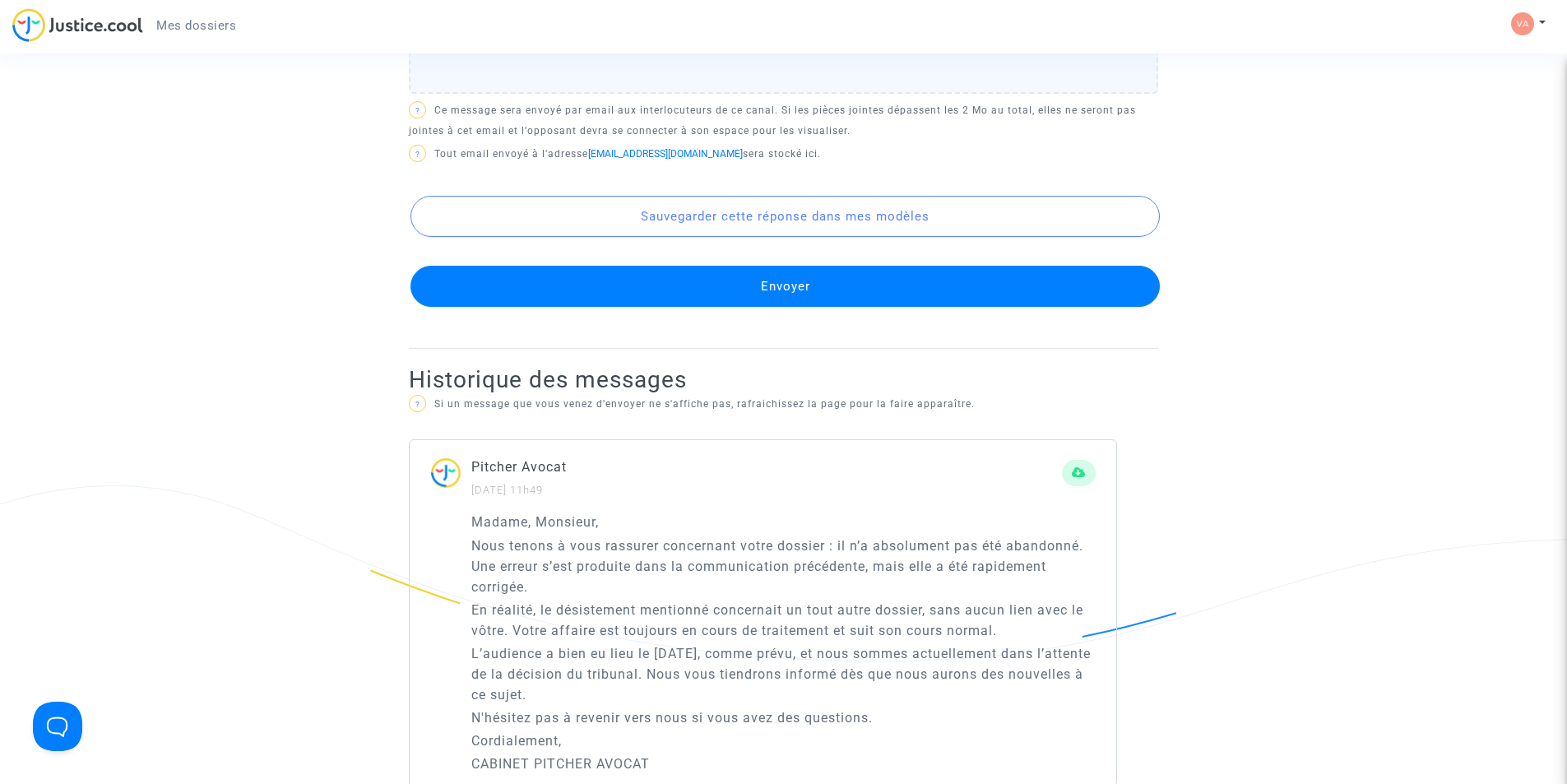
scroll to position [493, 0]
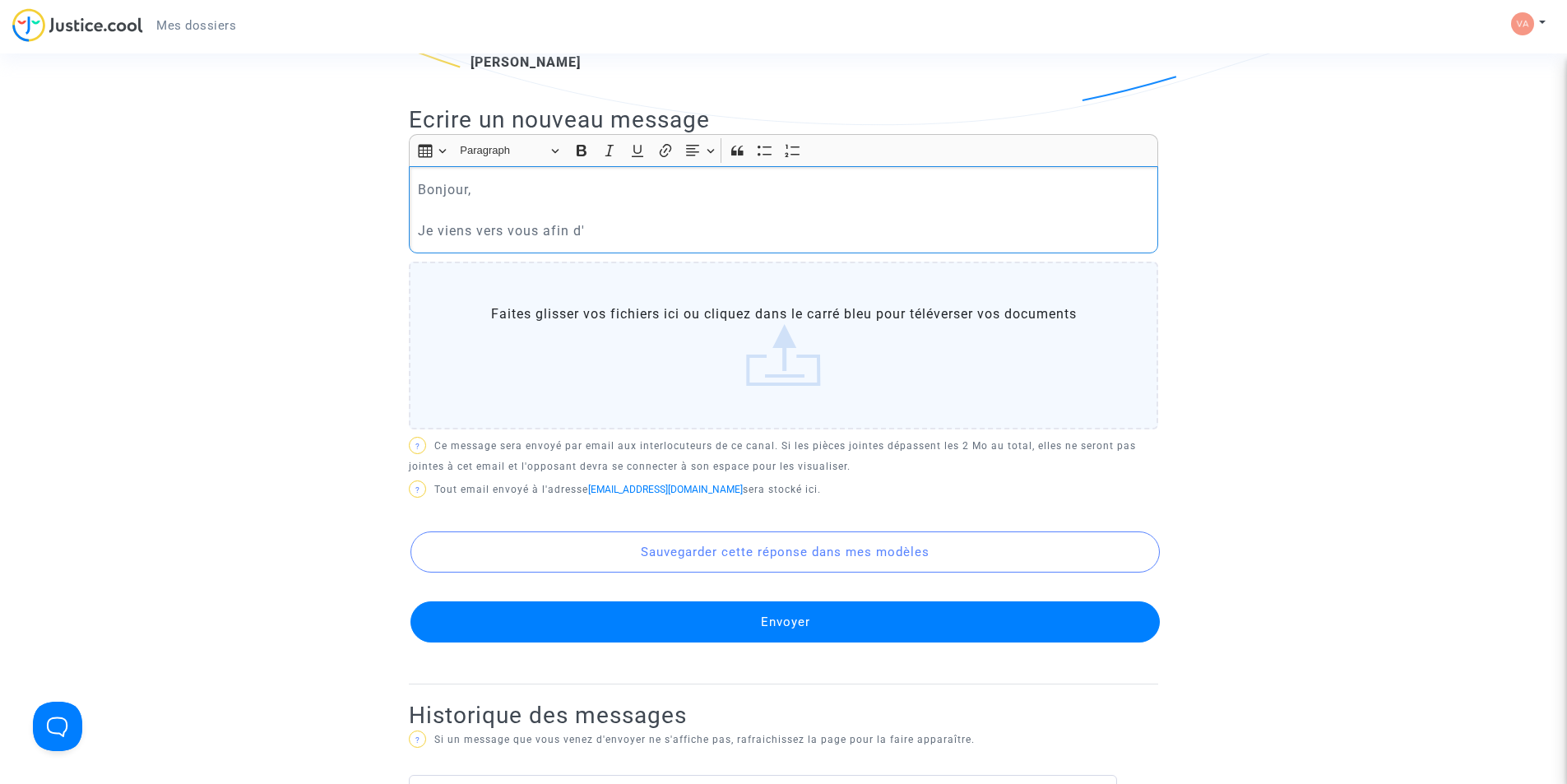
click at [439, 224] on p "Bonjour, Je viens vers vous afin d'" at bounding box center [784, 210] width 732 height 61
click at [620, 235] on p "Bonjour, Je reviens vers vous afin d'" at bounding box center [784, 210] width 732 height 61
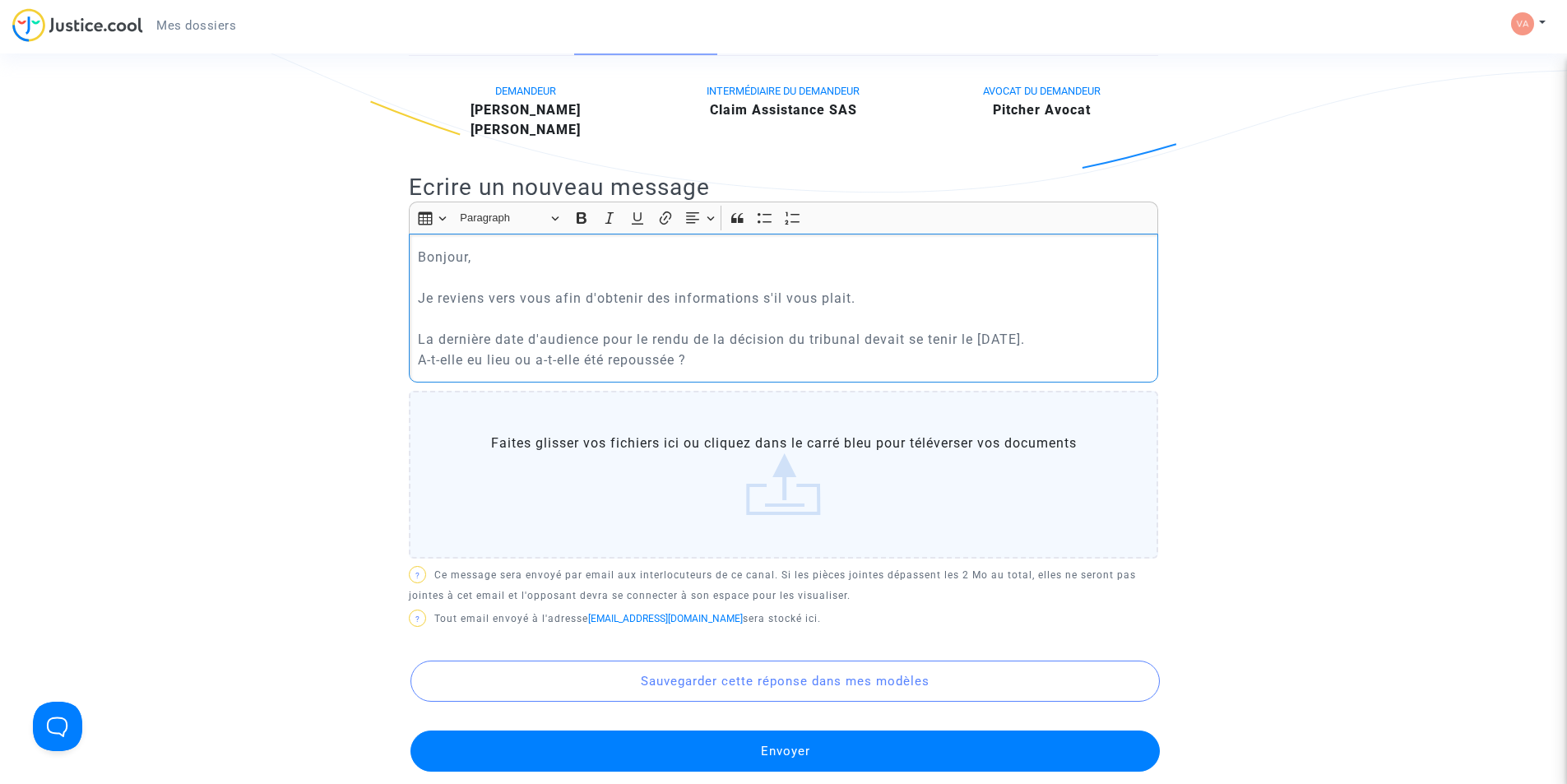
scroll to position [412, 0]
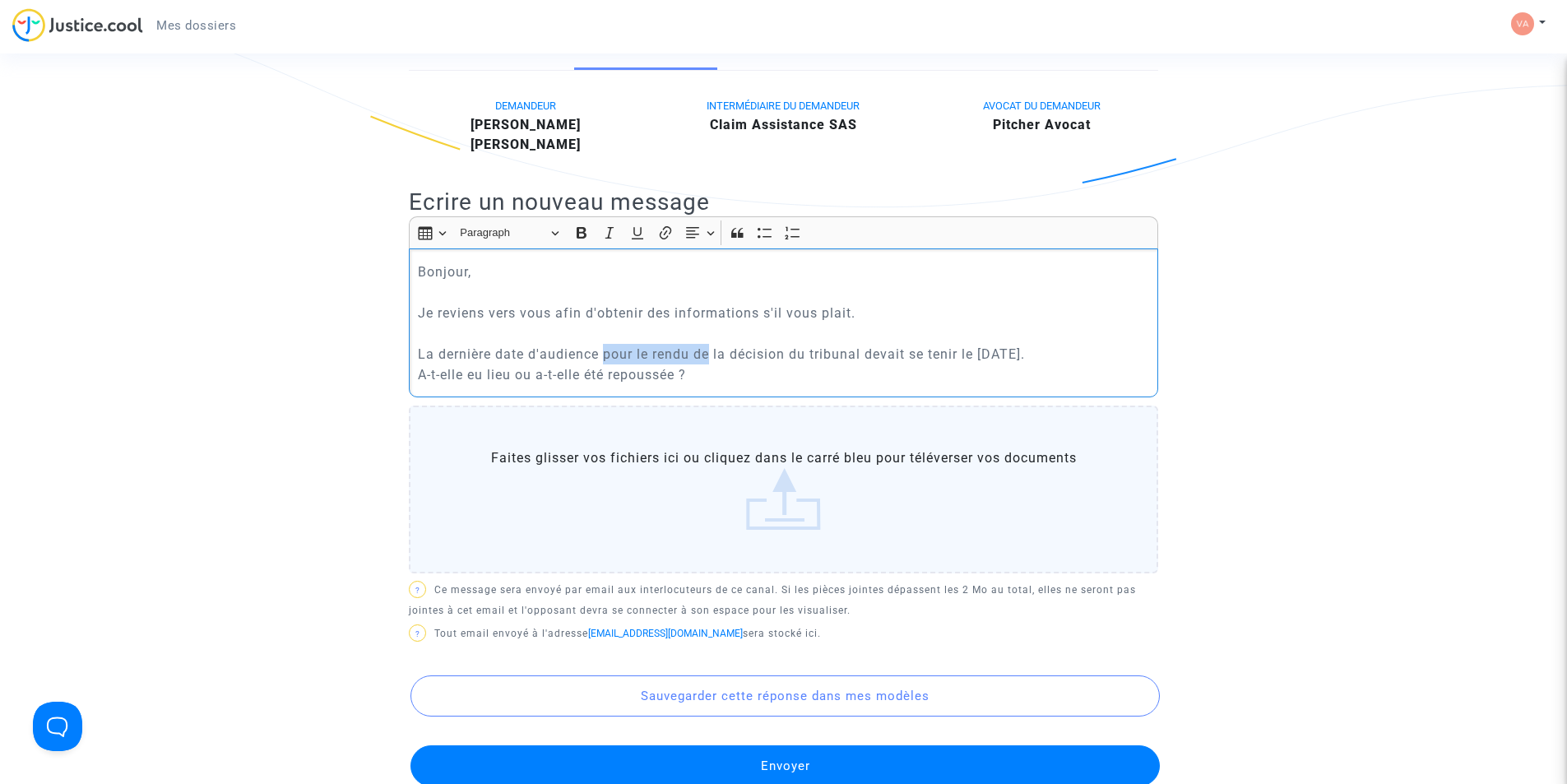
drag, startPoint x: 708, startPoint y: 353, endPoint x: 604, endPoint y: 353, distance: 104.0
click at [603, 353] on p "Bonjour, Je reviens vers vous afin d'obtenir des informations s'il vous plait. …" at bounding box center [784, 322] width 732 height 124
click at [938, 348] on p "Bonjour, Je reviens vers vous afin d'obtenir des informations s'il vous plait. …" at bounding box center [784, 322] width 732 height 124
click at [752, 381] on p "Bonjour, Je reviens vers vous afin d'obtenir des informations s'il vous plait. …" at bounding box center [784, 322] width 732 height 124
click at [418, 373] on p "Bonjour, Je reviens vers vous afin d'obtenir des informations s'il vous plait. …" at bounding box center [784, 322] width 732 height 124
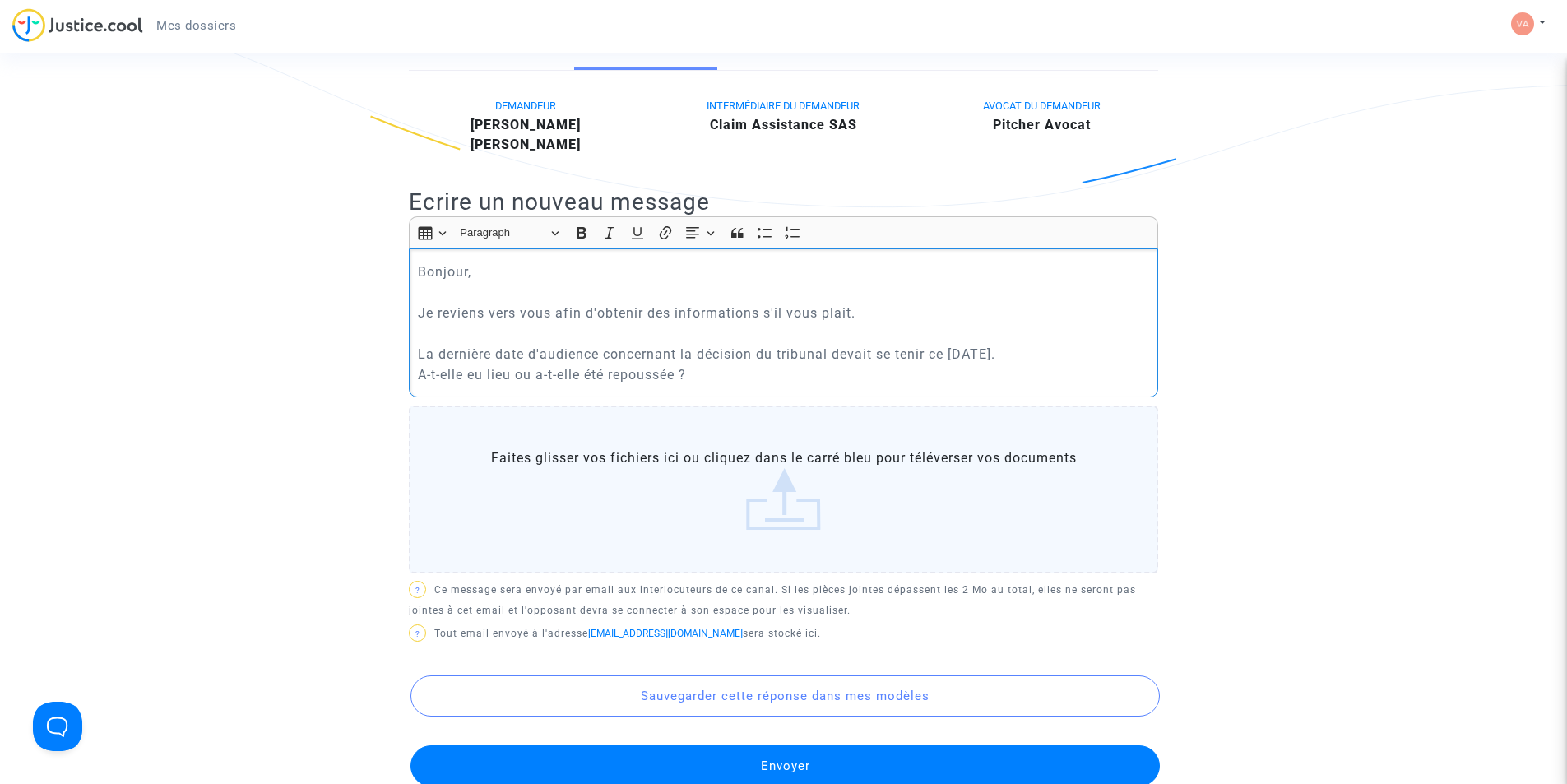
click at [707, 370] on p "Bonjour, Je reviens vers vous afin d'obtenir des informations s'il vous plait. …" at bounding box center [784, 322] width 732 height 124
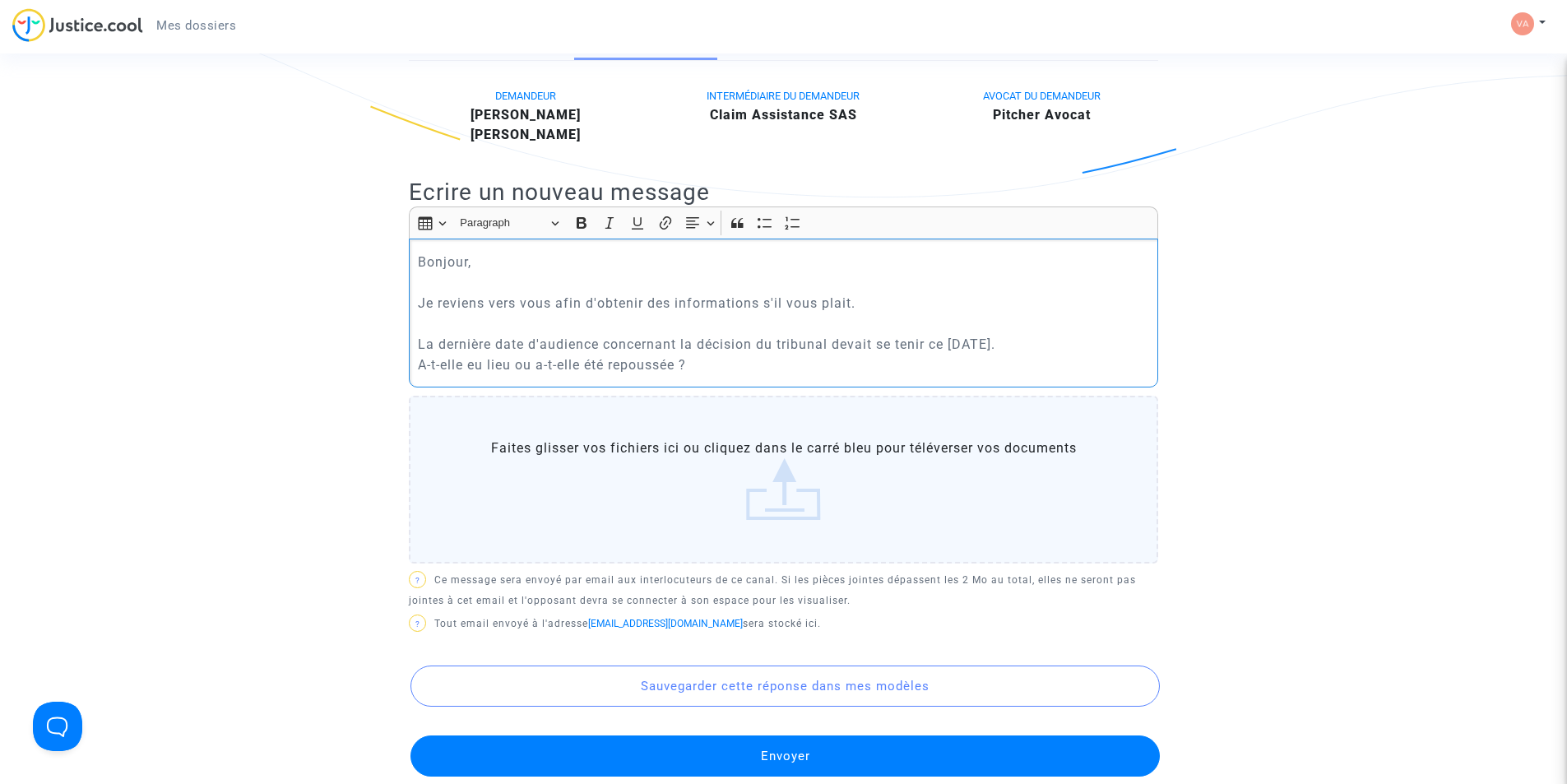
scroll to position [247, 0]
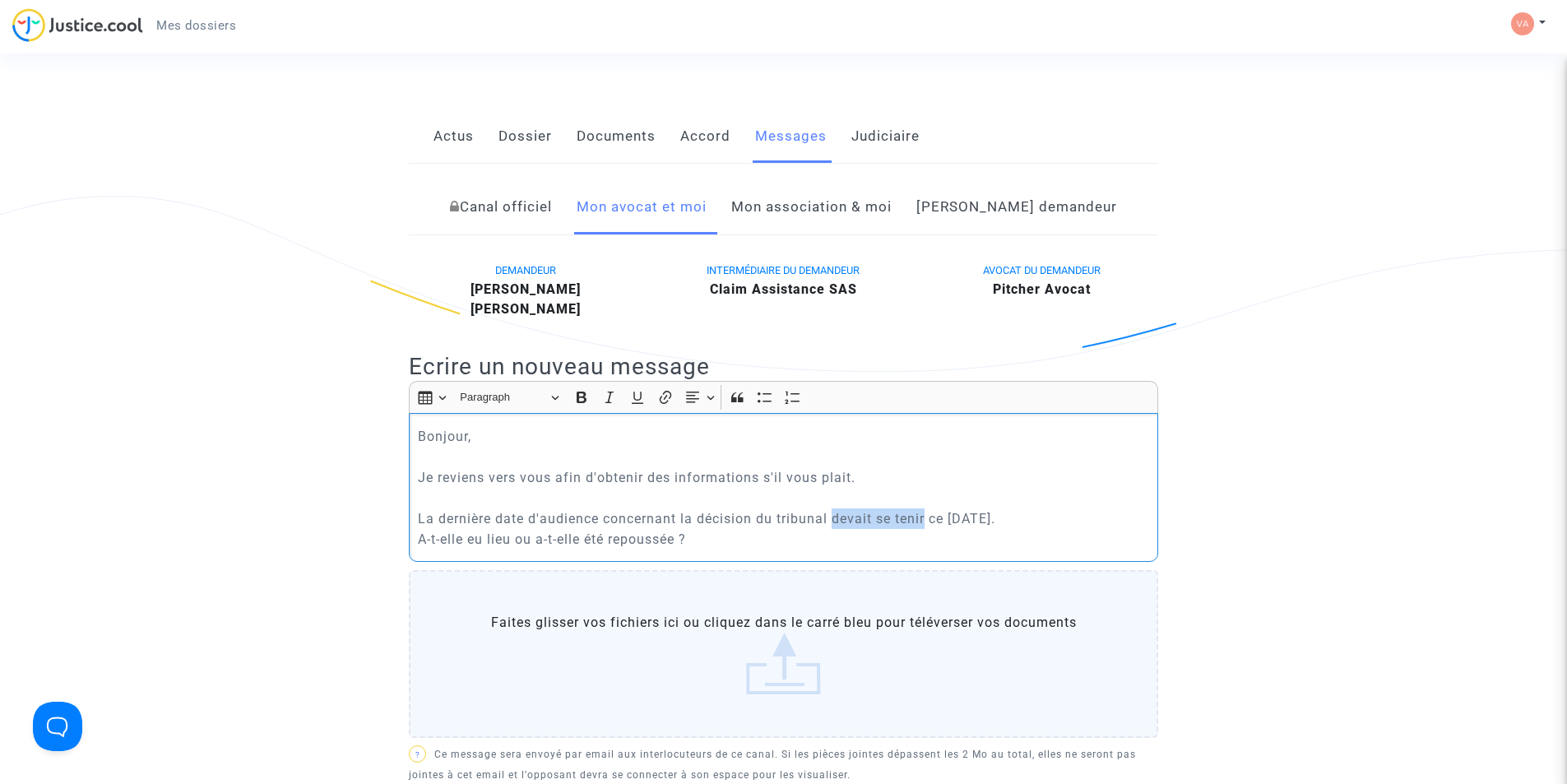
drag, startPoint x: 836, startPoint y: 515, endPoint x: 928, endPoint y: 512, distance: 92.0
click at [928, 512] on p "Bonjour, Je reviens vers vous afin d'obtenir des informations s'il vous plait. …" at bounding box center [784, 488] width 732 height 124
drag, startPoint x: 491, startPoint y: 518, endPoint x: 439, endPoint y: 511, distance: 52.5
click at [439, 511] on p "Bonjour, Je reviens vers vous afin d'obtenir des informations s'il vous plait. …" at bounding box center [784, 488] width 732 height 124
click at [995, 520] on p "Bonjour, Je reviens vers vous afin d'obtenir des informations s'il vous plait. …" at bounding box center [784, 488] width 732 height 124
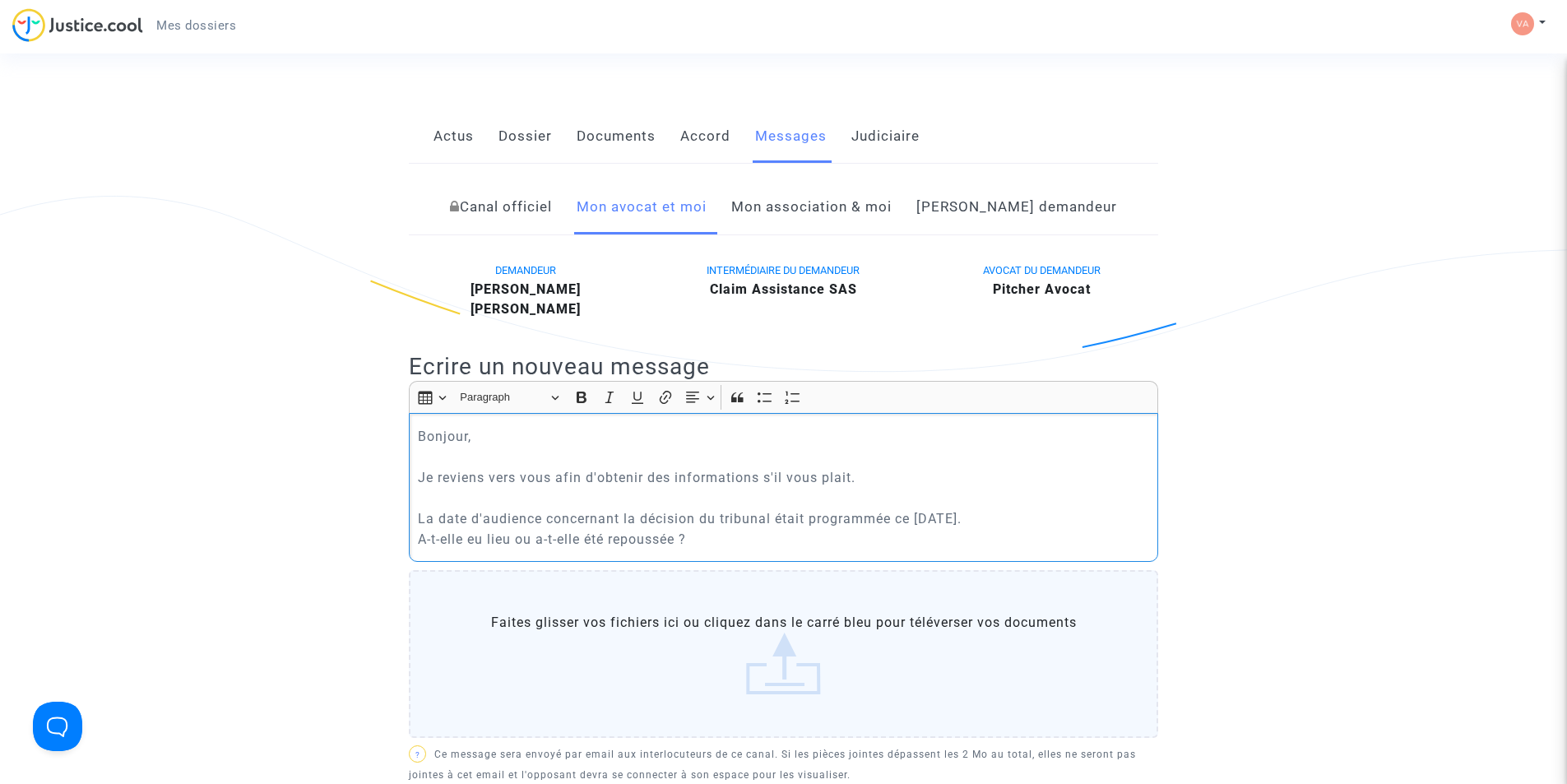
click at [809, 516] on p "Bonjour, Je reviens vers vous afin d'obtenir des informations s'il vous plait. …" at bounding box center [784, 488] width 732 height 124
click at [731, 544] on p "Bonjour, Je reviens vers vous afin d'obtenir des informations s'il vous plait. …" at bounding box center [784, 488] width 732 height 124
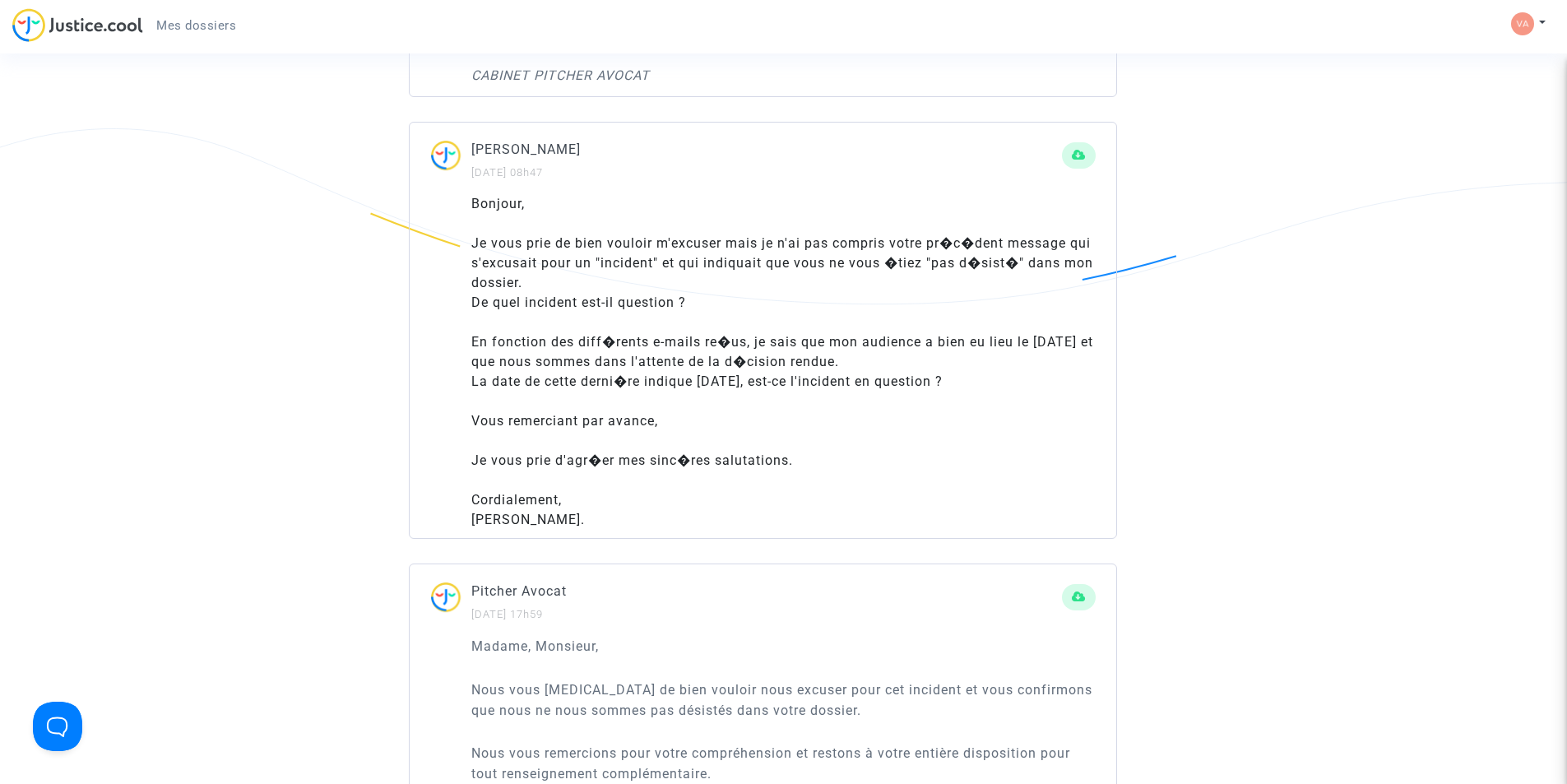
scroll to position [2056, 0]
drag, startPoint x: 798, startPoint y: 461, endPoint x: 466, endPoint y: 456, distance: 332.0
click at [466, 456] on div "Bonjour, Je vous prie de bien vouloir m'excuser mais je n'ai pas compris votre …" at bounding box center [763, 367] width 706 height 344
copy div "Je vous prie d'agr�er mes sinc�res salutations."
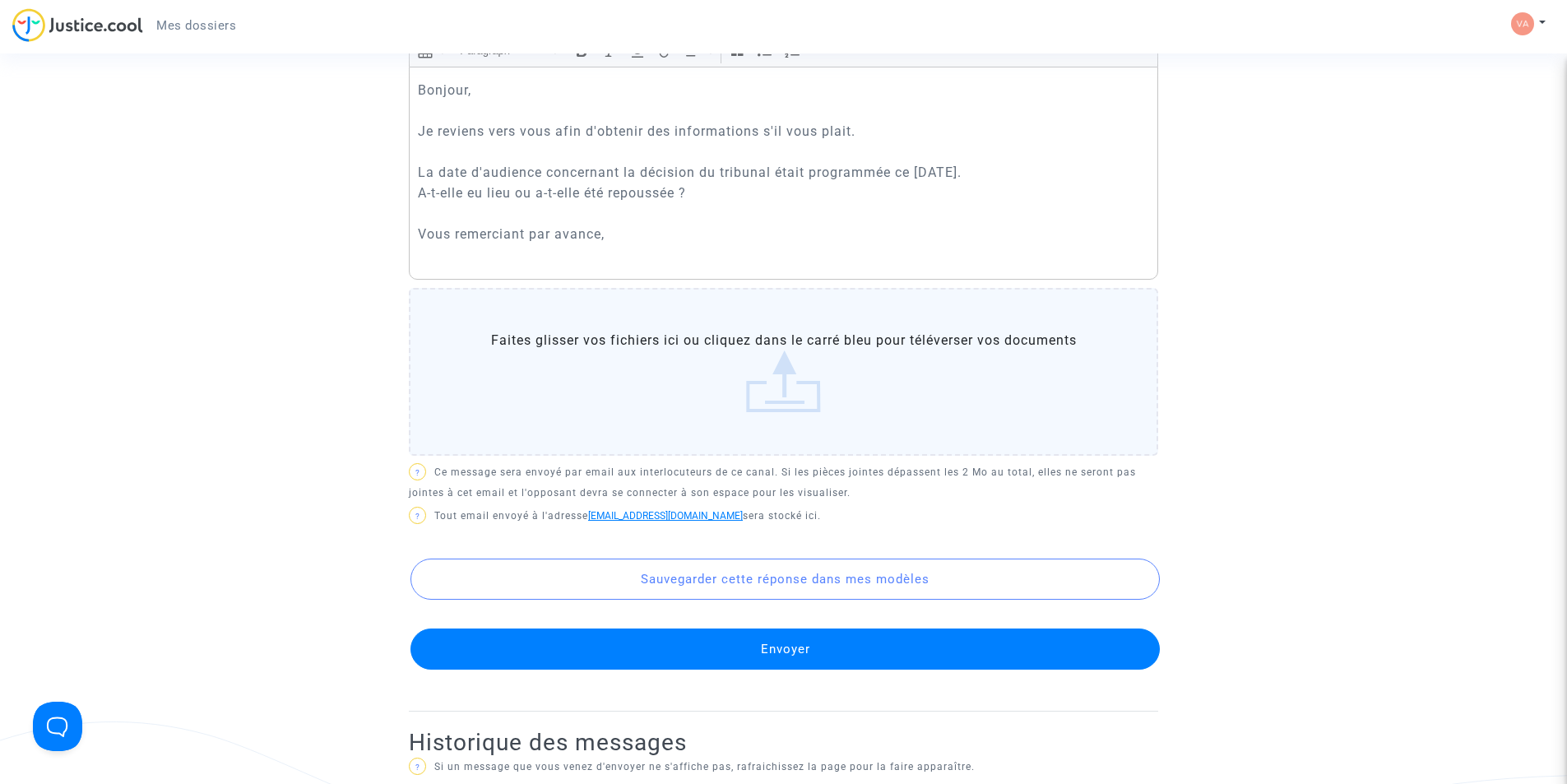
scroll to position [329, 0]
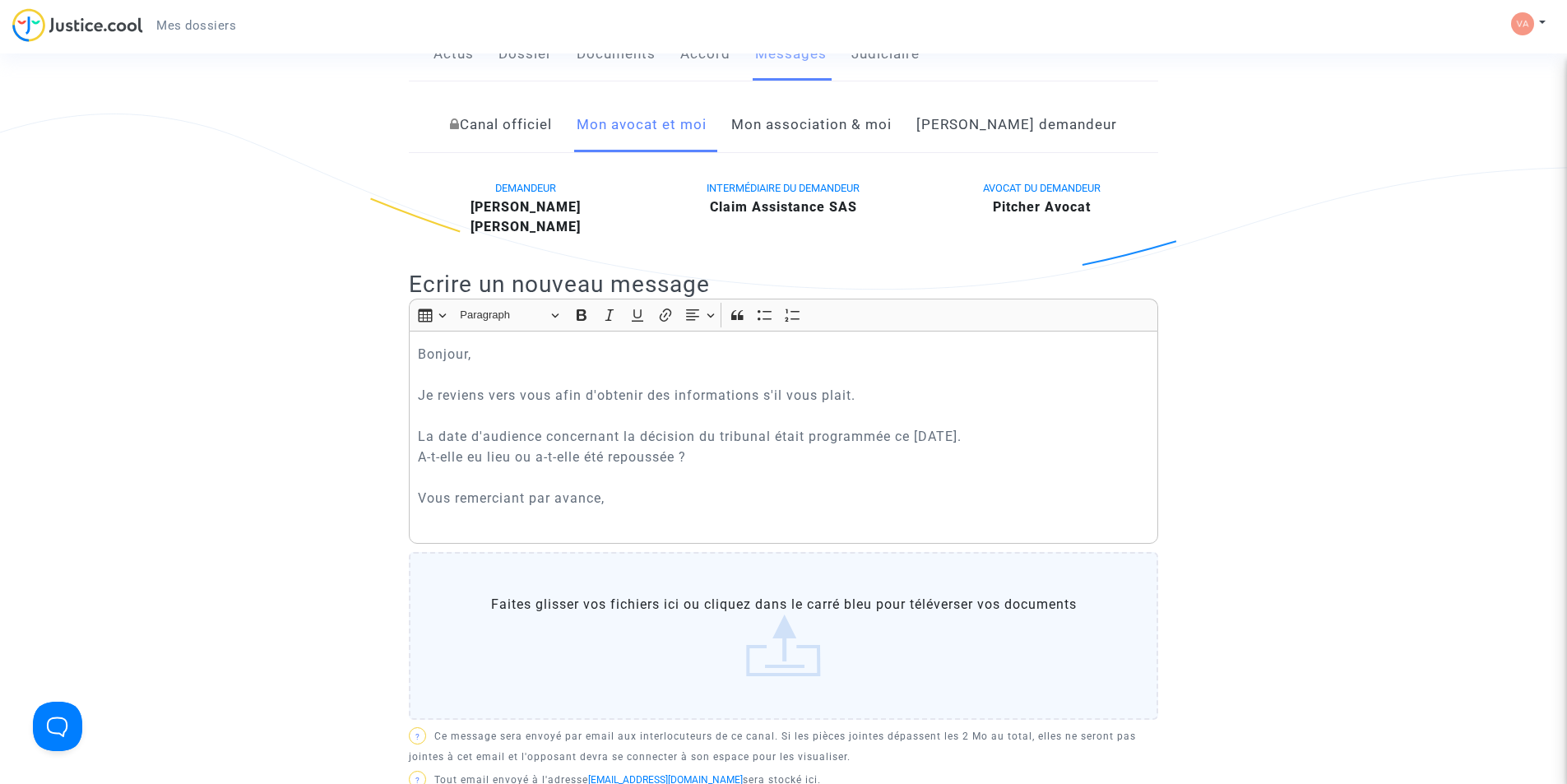
click at [629, 495] on p "Bonjour, Je reviens vers vous afin d'obtenir des informations s'il vous plait. …" at bounding box center [784, 425] width 732 height 164
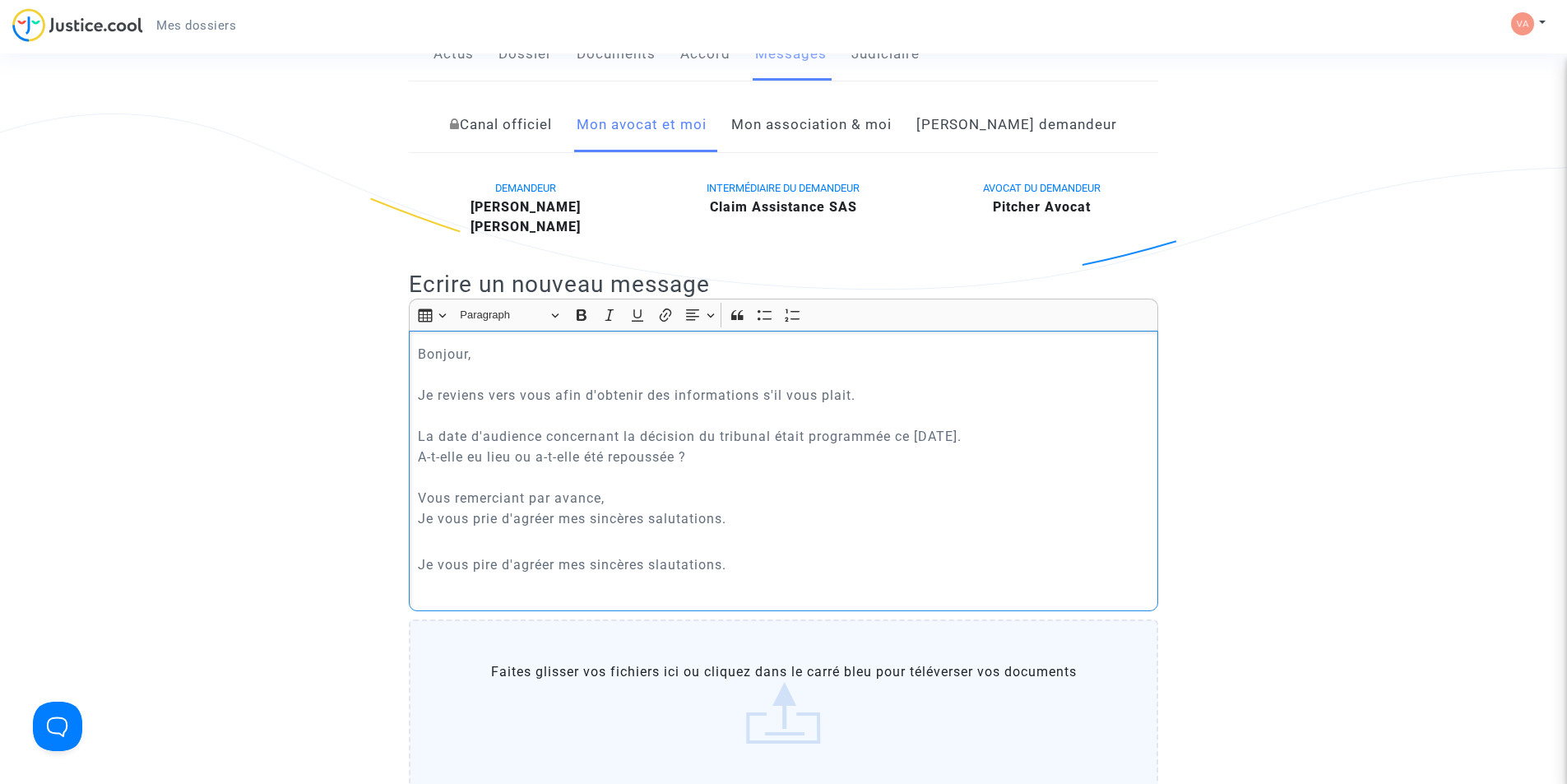
drag, startPoint x: 749, startPoint y: 570, endPoint x: 640, endPoint y: 559, distance: 109.6
click at [676, 564] on p "Je vous pire d'agréer mes sincères slautations." at bounding box center [784, 565] width 732 height 20
drag, startPoint x: 584, startPoint y: 555, endPoint x: 524, endPoint y: 557, distance: 60.0
click at [524, 557] on p "Je vous pire d'agréer mes sincères slautations." at bounding box center [784, 565] width 732 height 20
drag, startPoint x: 739, startPoint y: 572, endPoint x: 578, endPoint y: 554, distance: 162.0
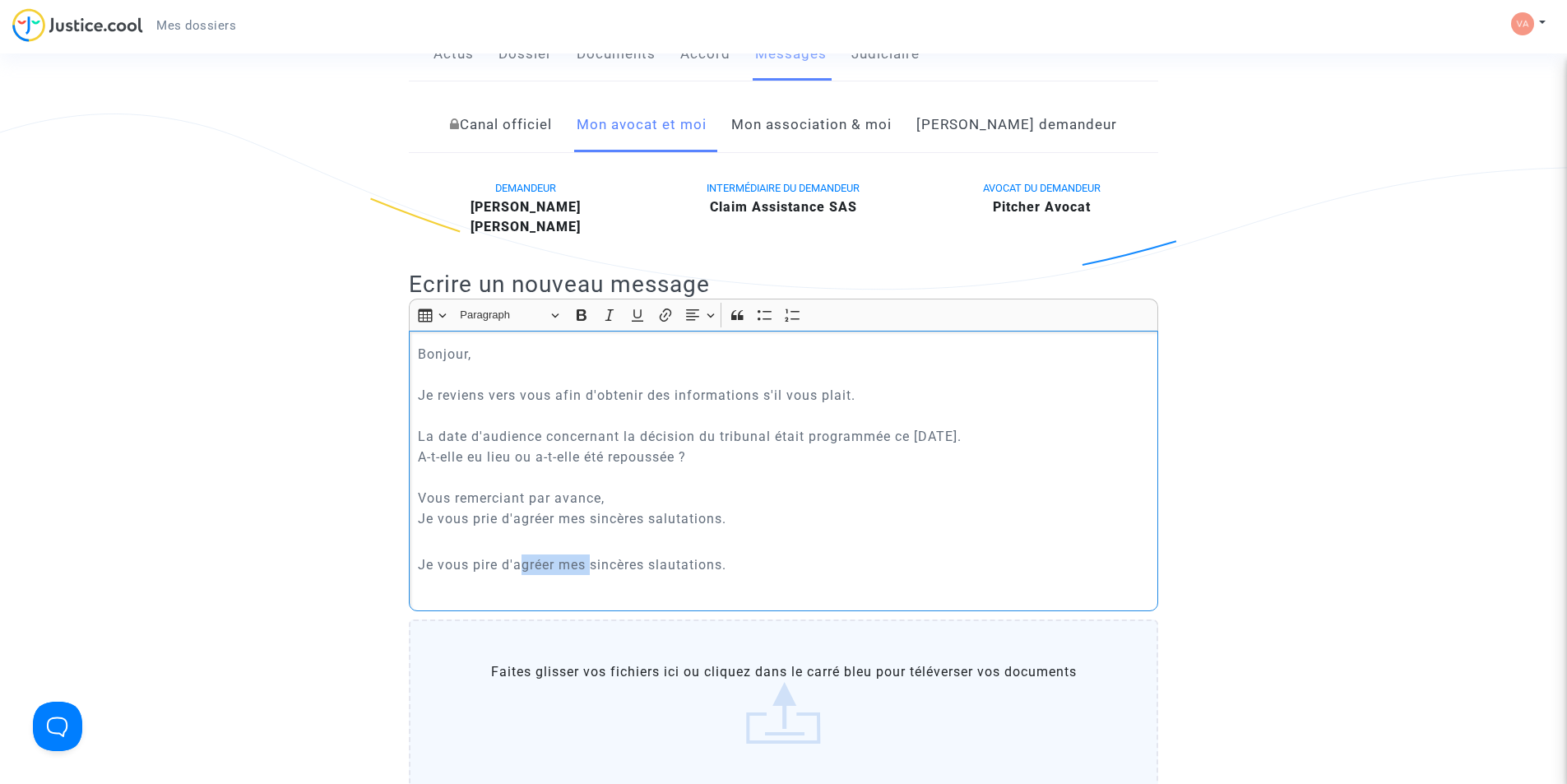
click at [578, 555] on p "Je vous pire d'agréer mes sincères slautations." at bounding box center [784, 565] width 732 height 20
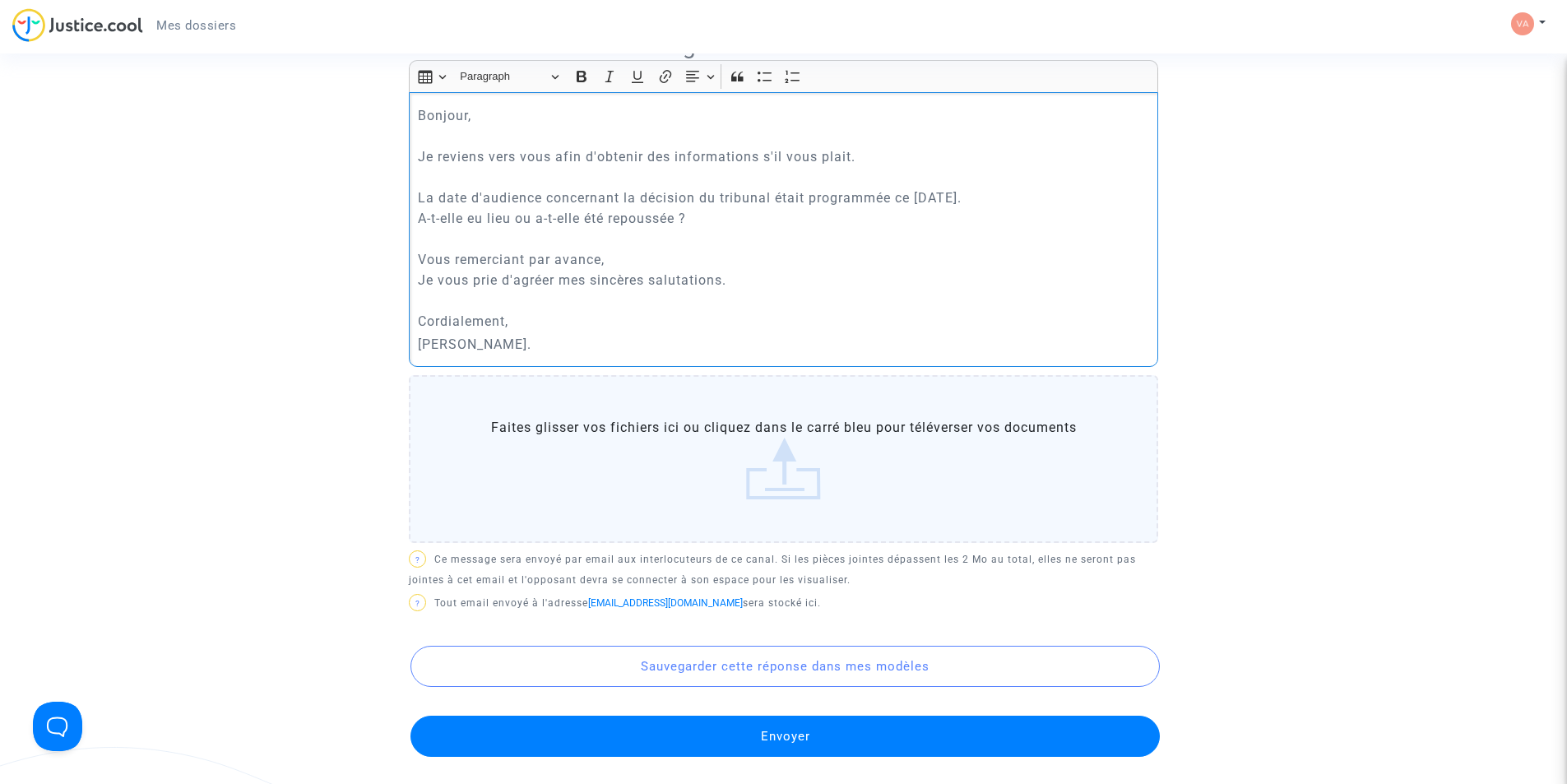
scroll to position [658, 0]
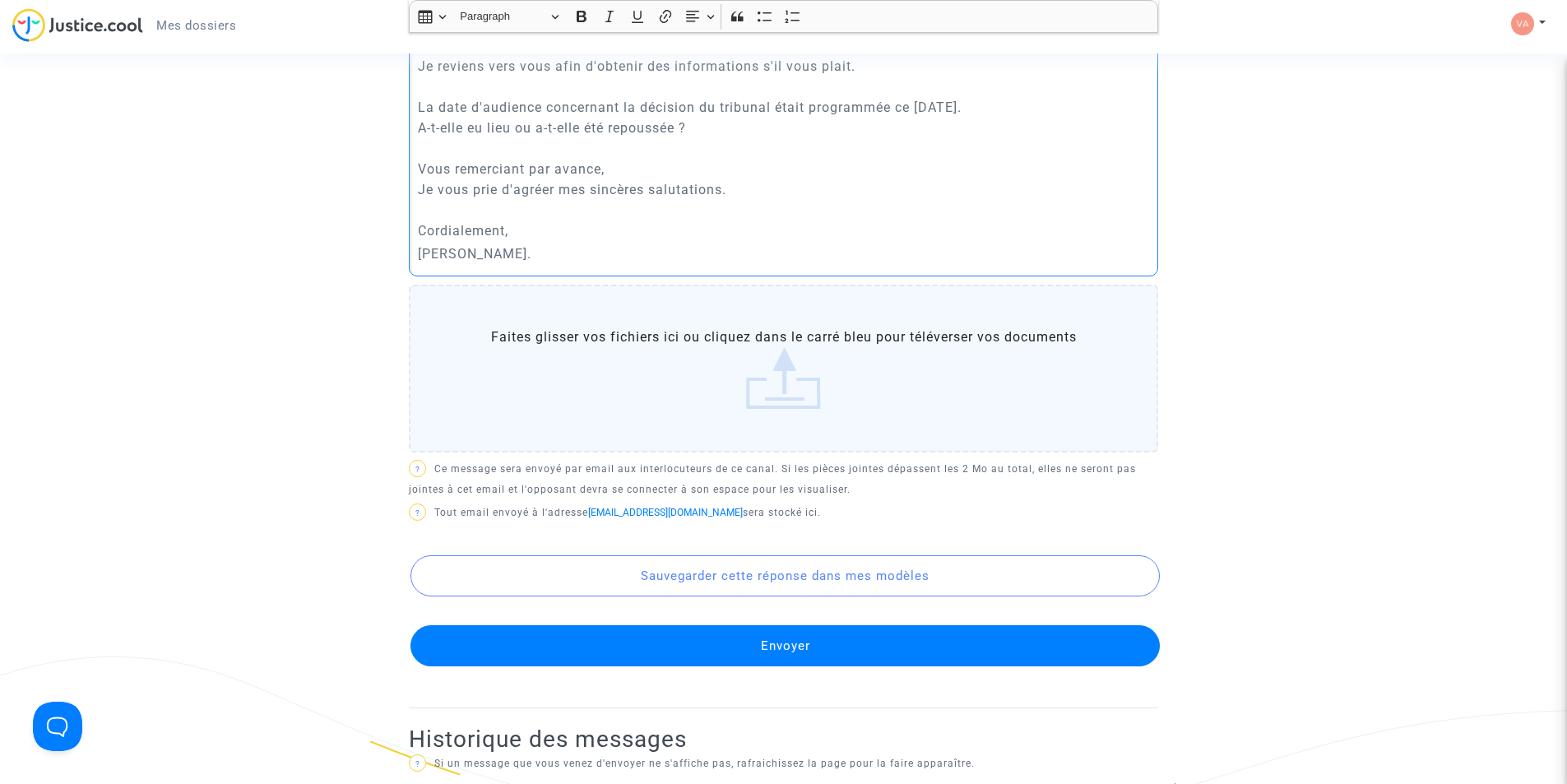
click at [791, 651] on button "Envoyer" at bounding box center [785, 646] width 749 height 41
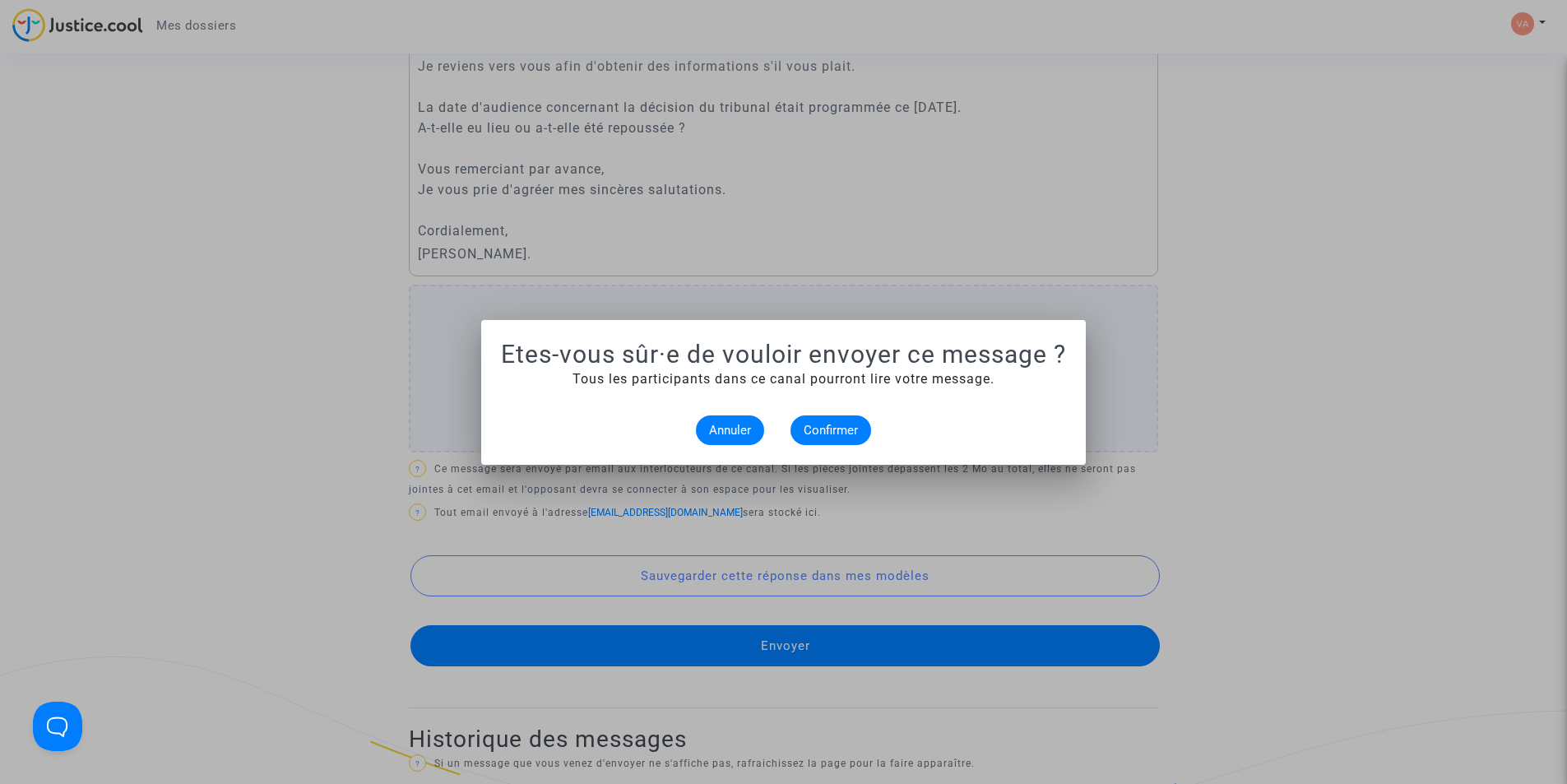
scroll to position [0, 0]
click at [841, 433] on span "Confirmer" at bounding box center [831, 430] width 54 height 15
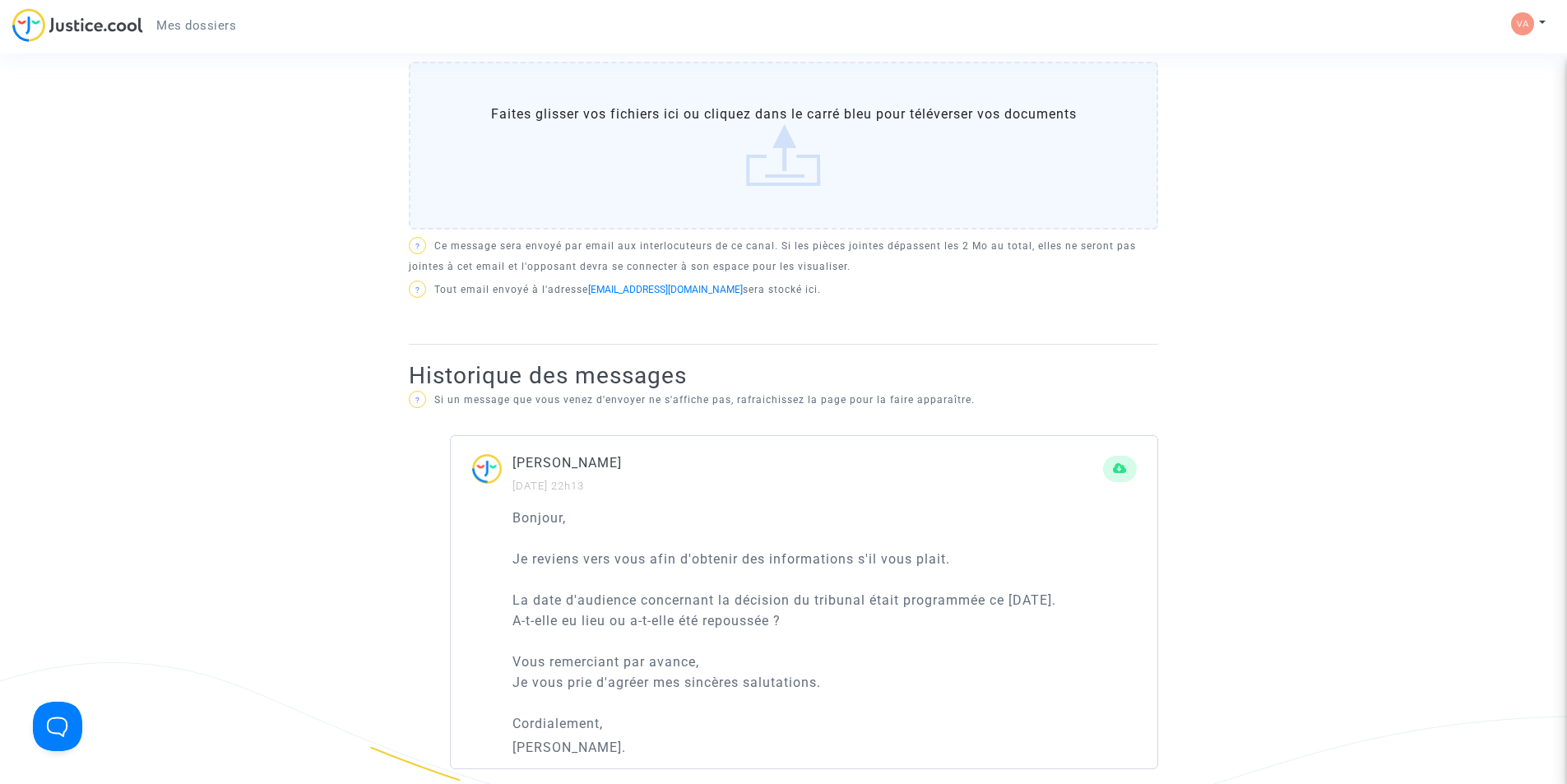
scroll to position [412, 0]
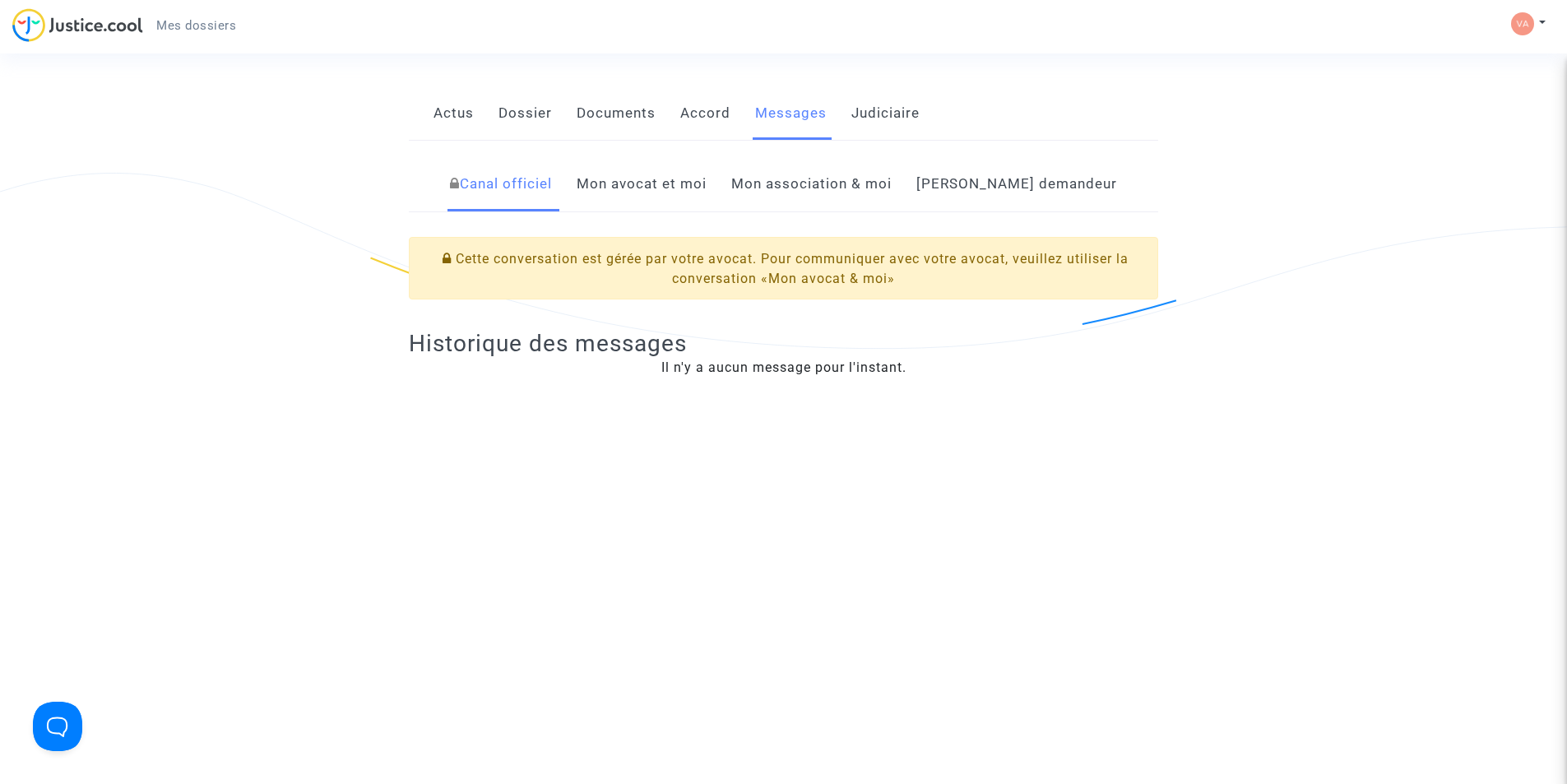
scroll to position [164, 0]
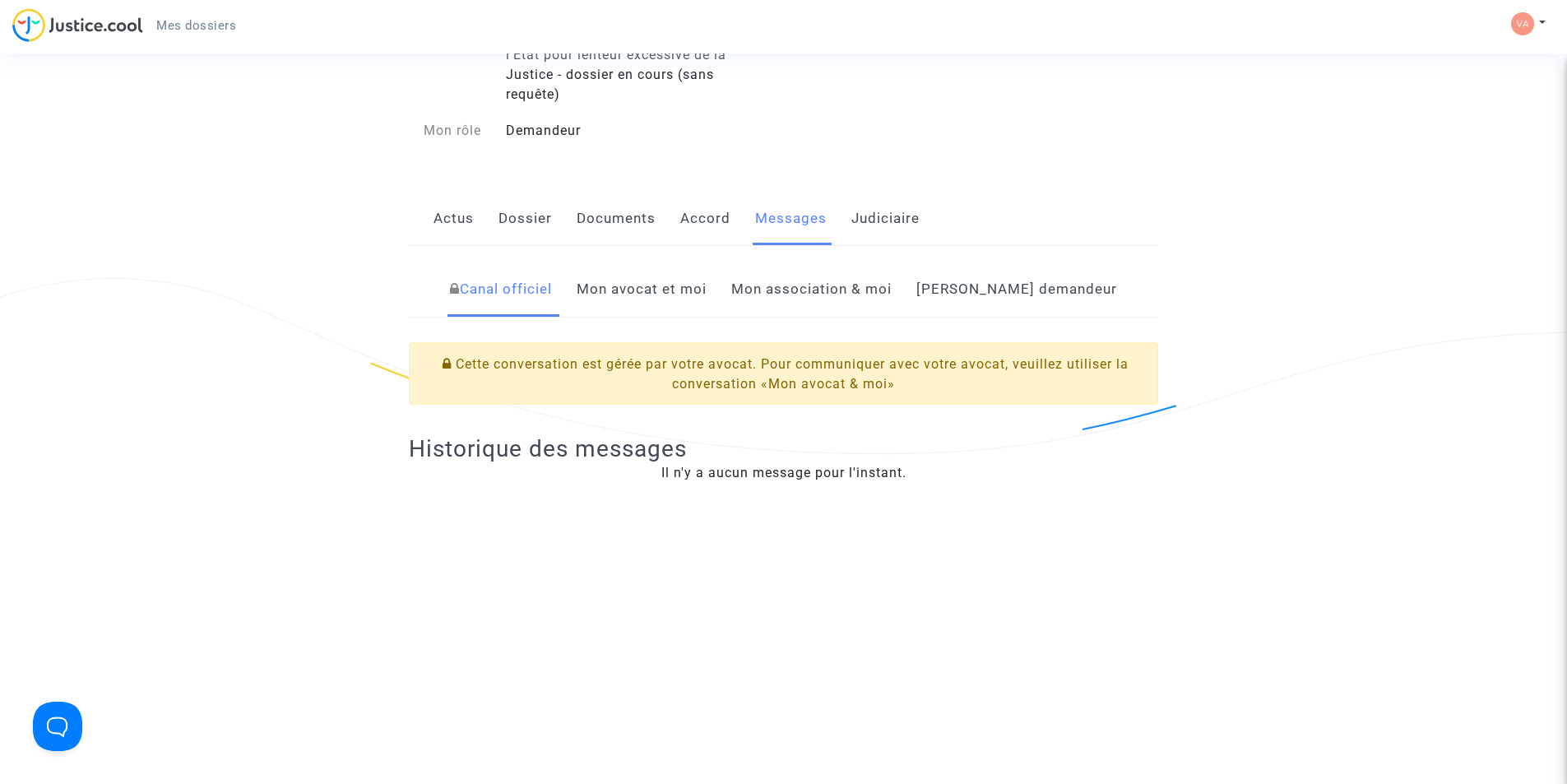
click at [677, 290] on link "Mon avocat et moi" at bounding box center [642, 289] width 130 height 54
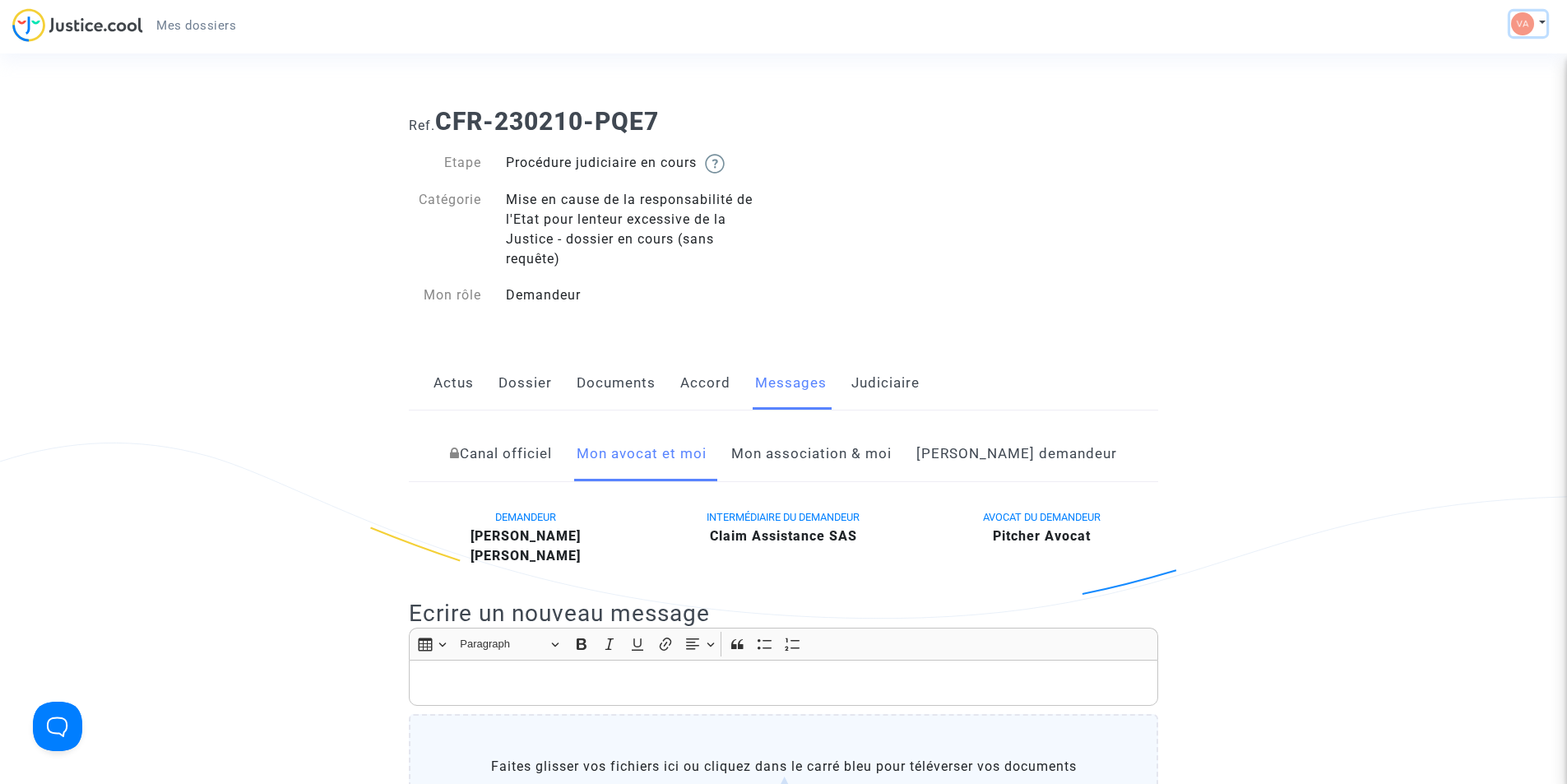
click at [1521, 34] on img at bounding box center [1522, 23] width 23 height 23
click at [1466, 117] on link "Déconnexion" at bounding box center [1481, 111] width 130 height 26
